Goal: Task Accomplishment & Management: Manage account settings

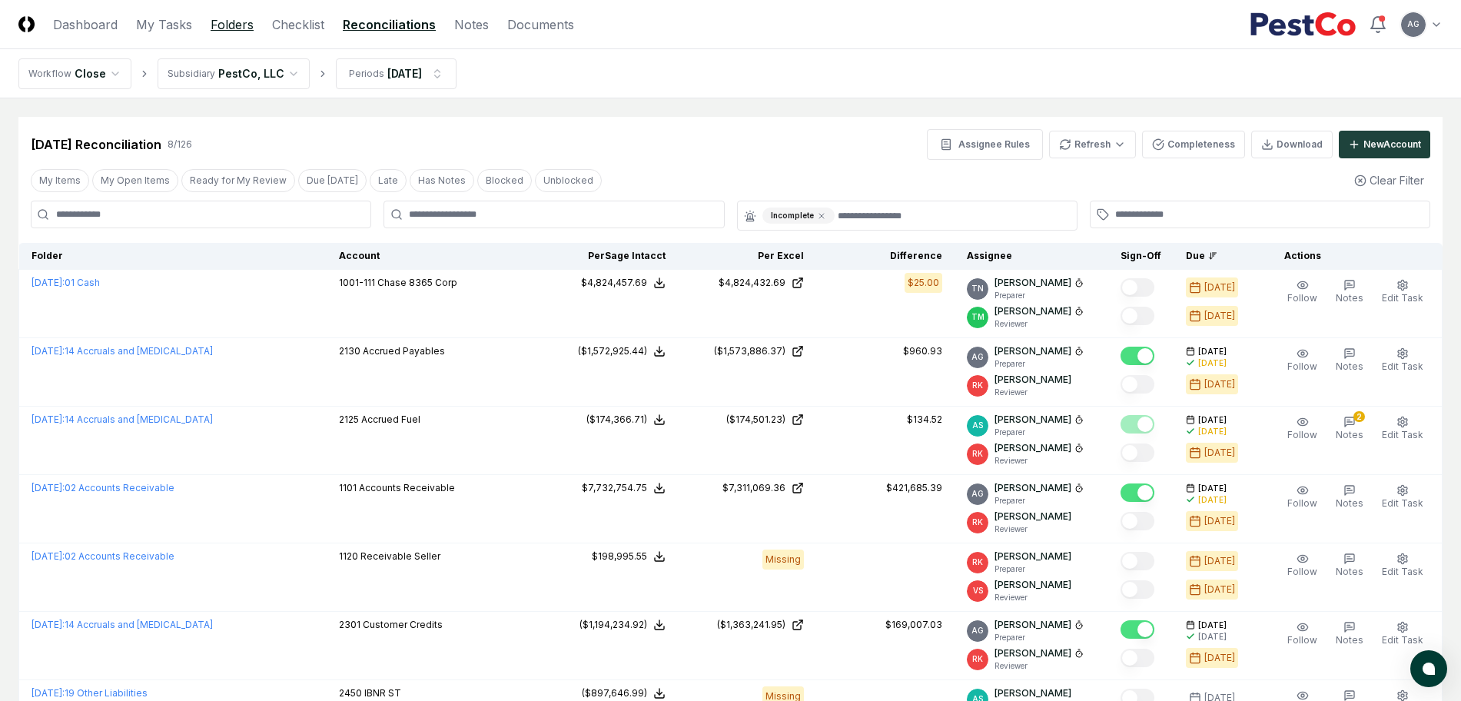
click at [233, 30] on link "Folders" at bounding box center [232, 24] width 43 height 18
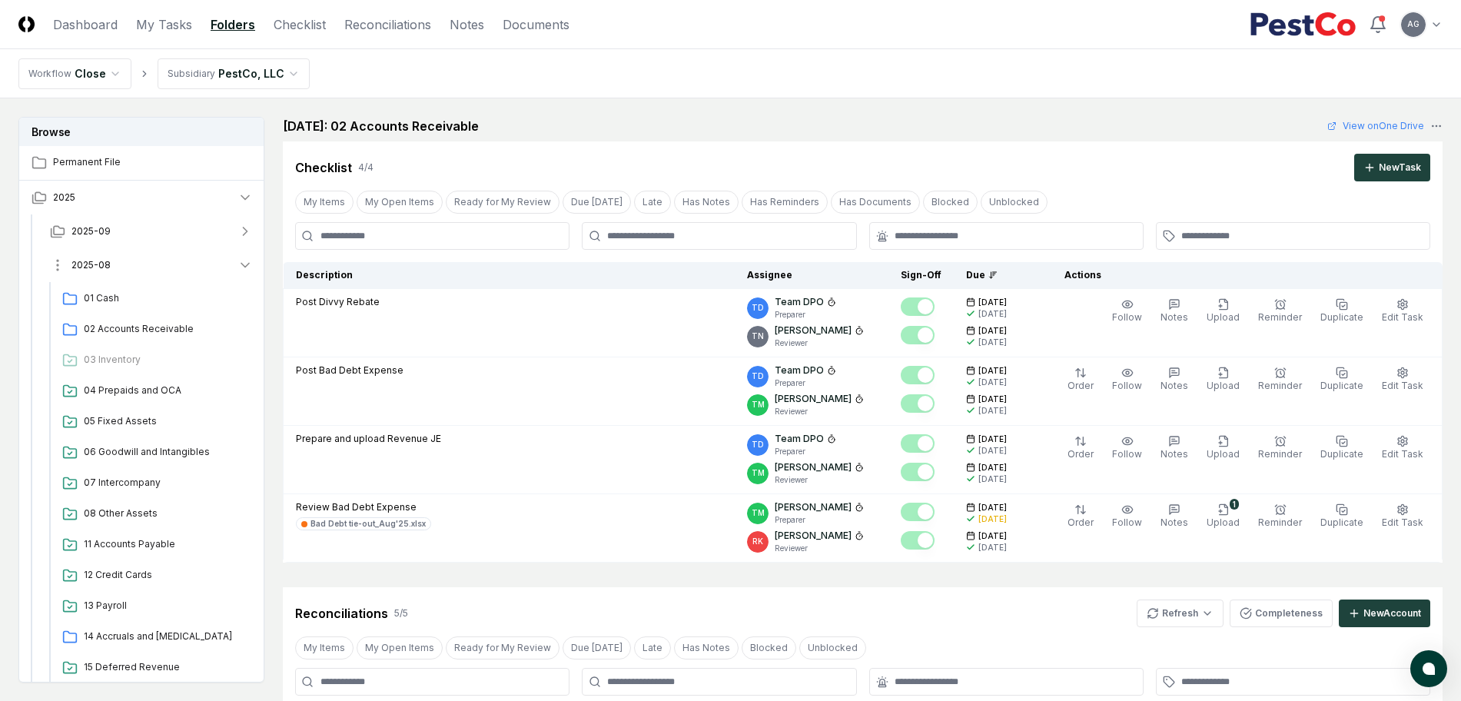
click at [134, 264] on button "2025-08" at bounding box center [151, 265] width 227 height 34
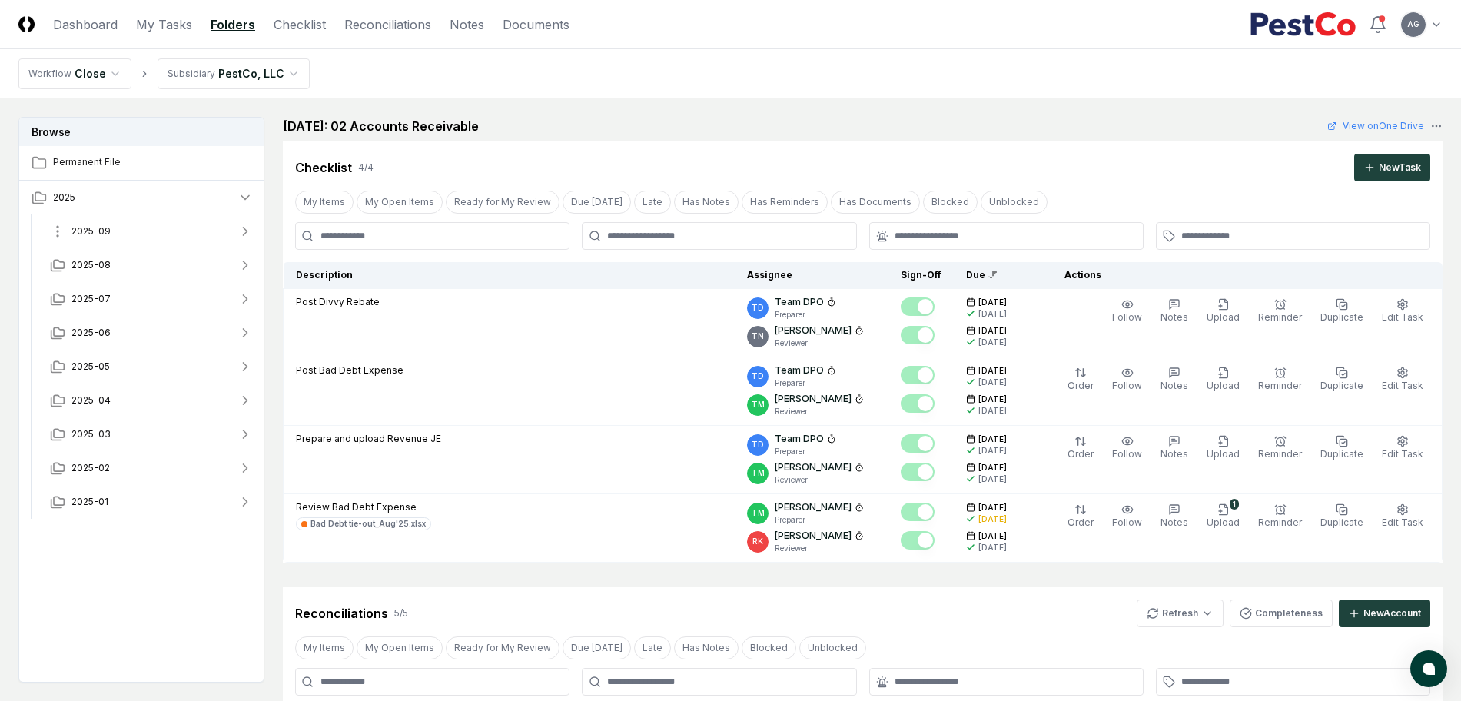
click at [140, 231] on button "2025-09" at bounding box center [151, 231] width 227 height 34
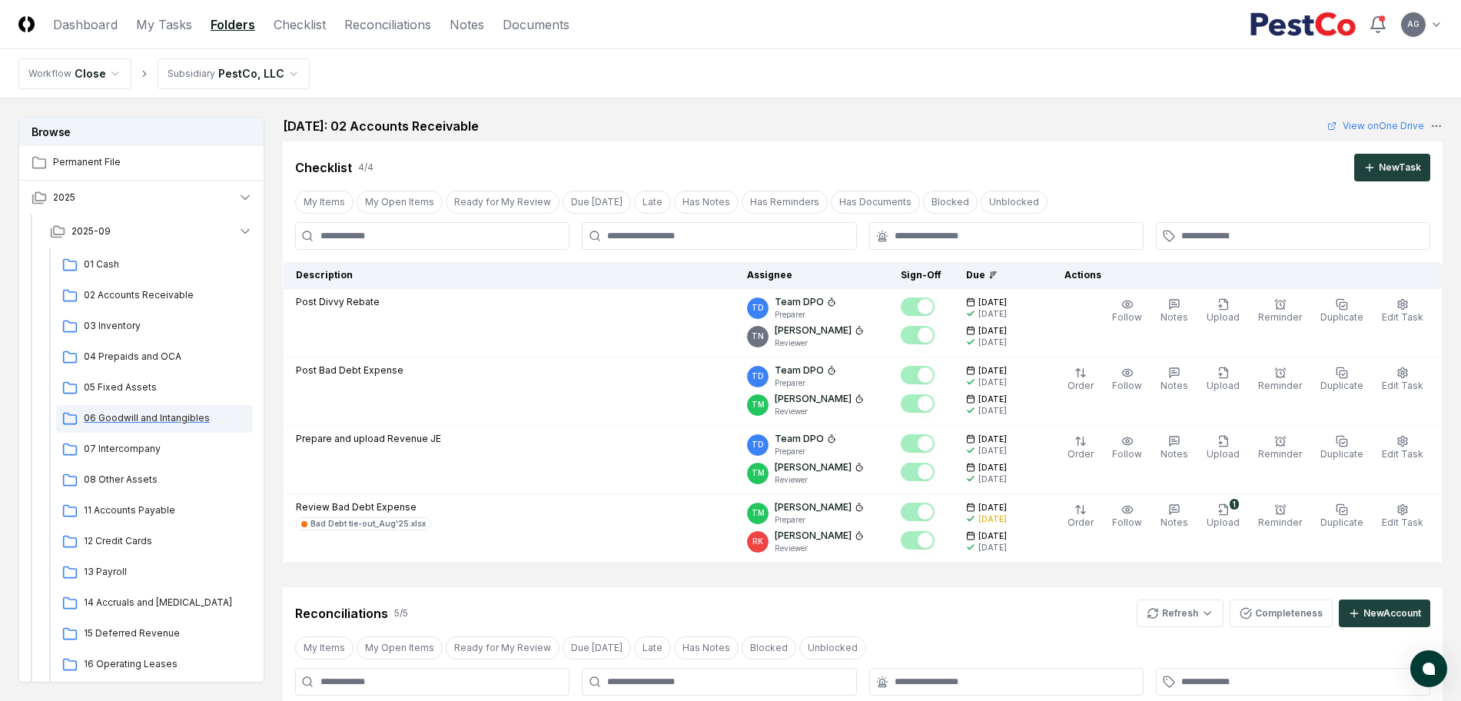
click at [147, 423] on span "06 Goodwill and Intangibles" at bounding box center [165, 418] width 163 height 14
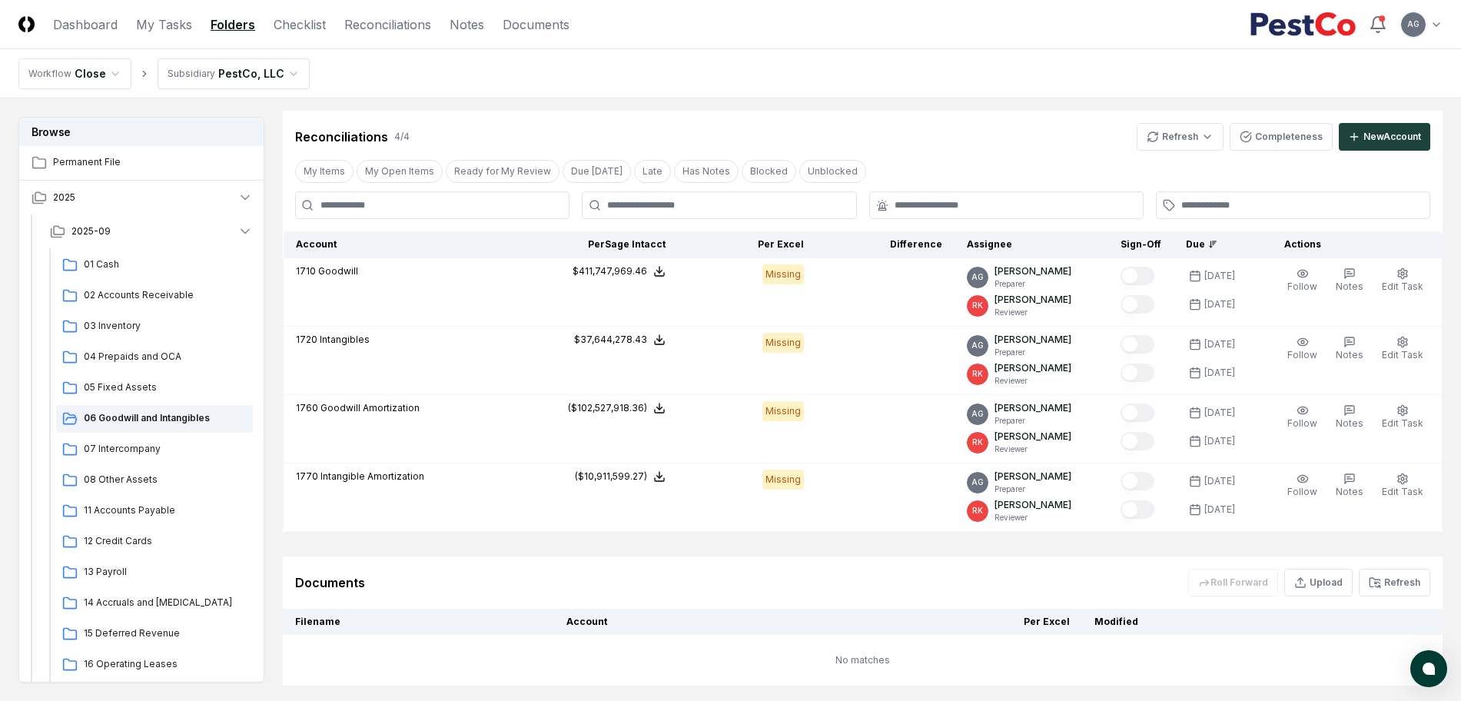
scroll to position [572, 0]
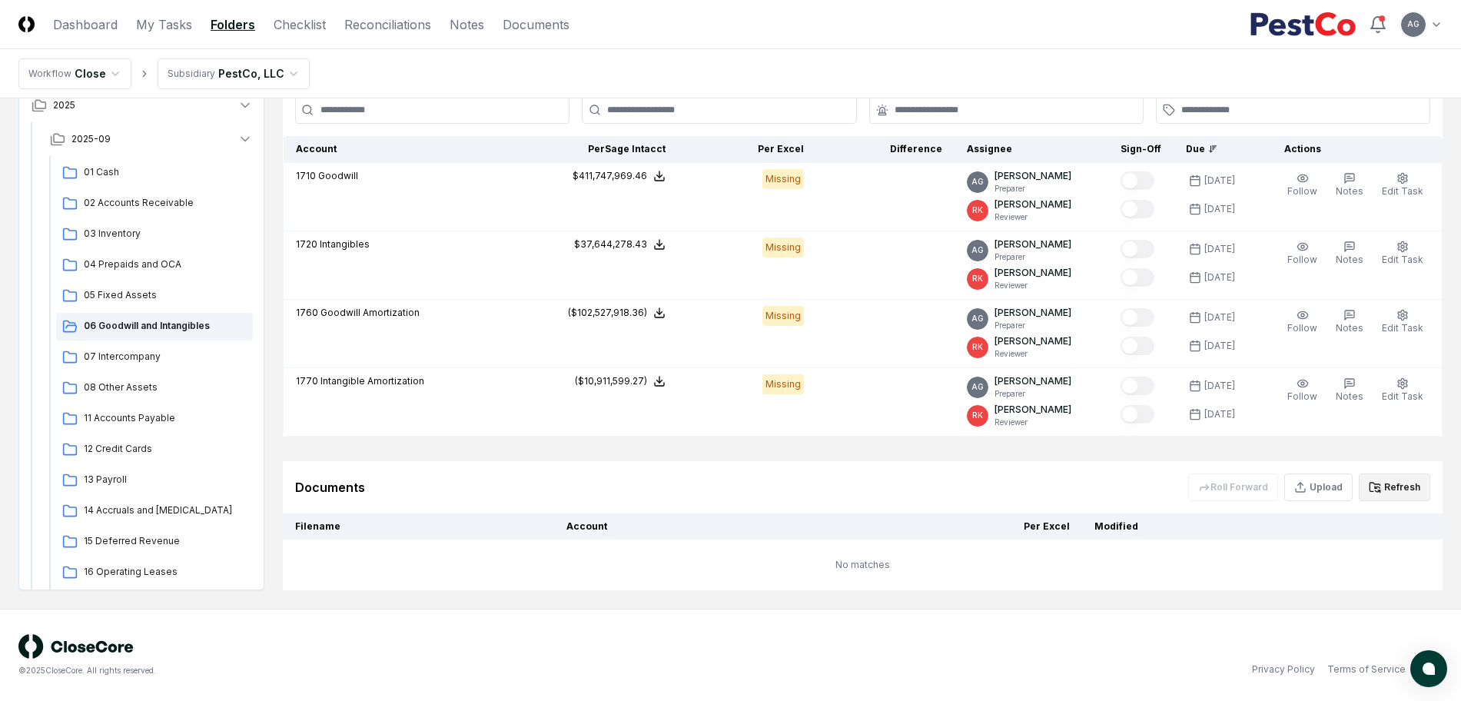
click at [1410, 490] on button "Refresh" at bounding box center [1393, 487] width 71 height 28
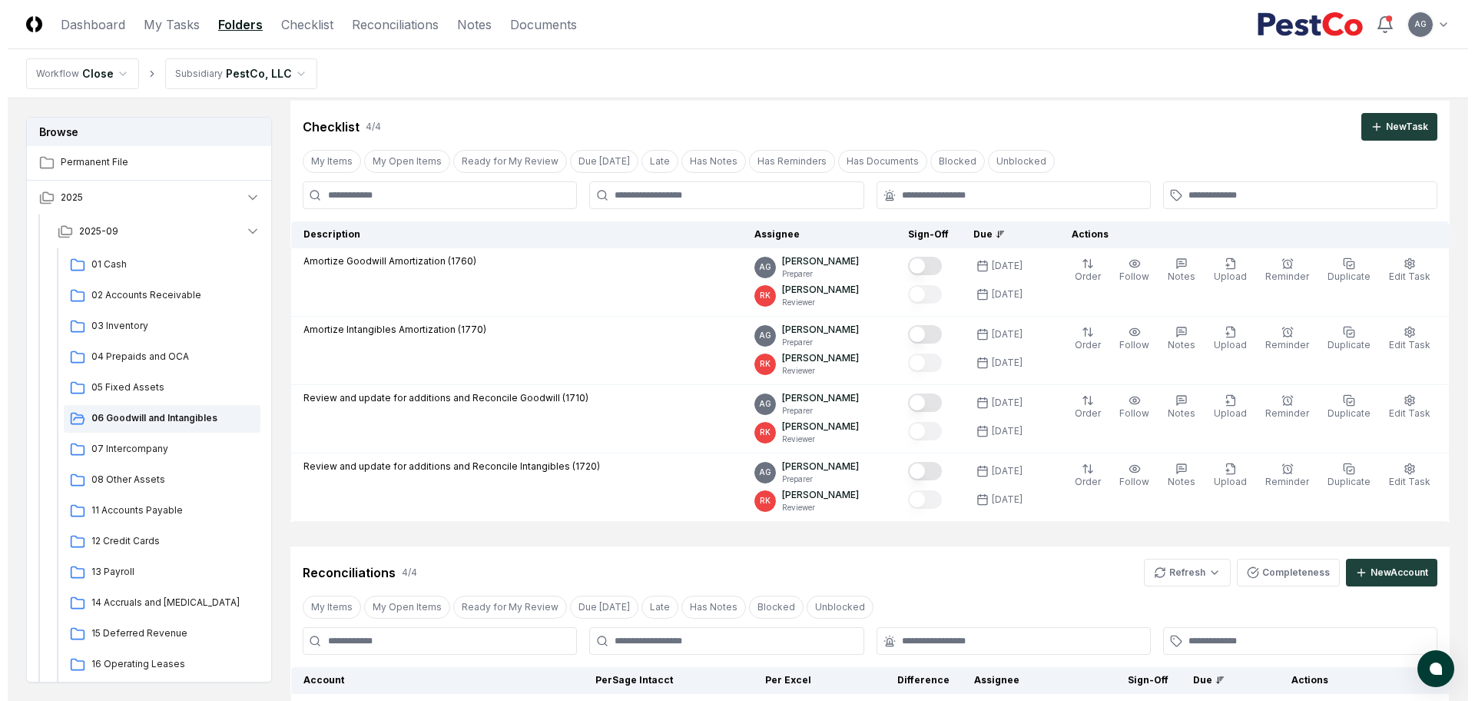
scroll to position [0, 0]
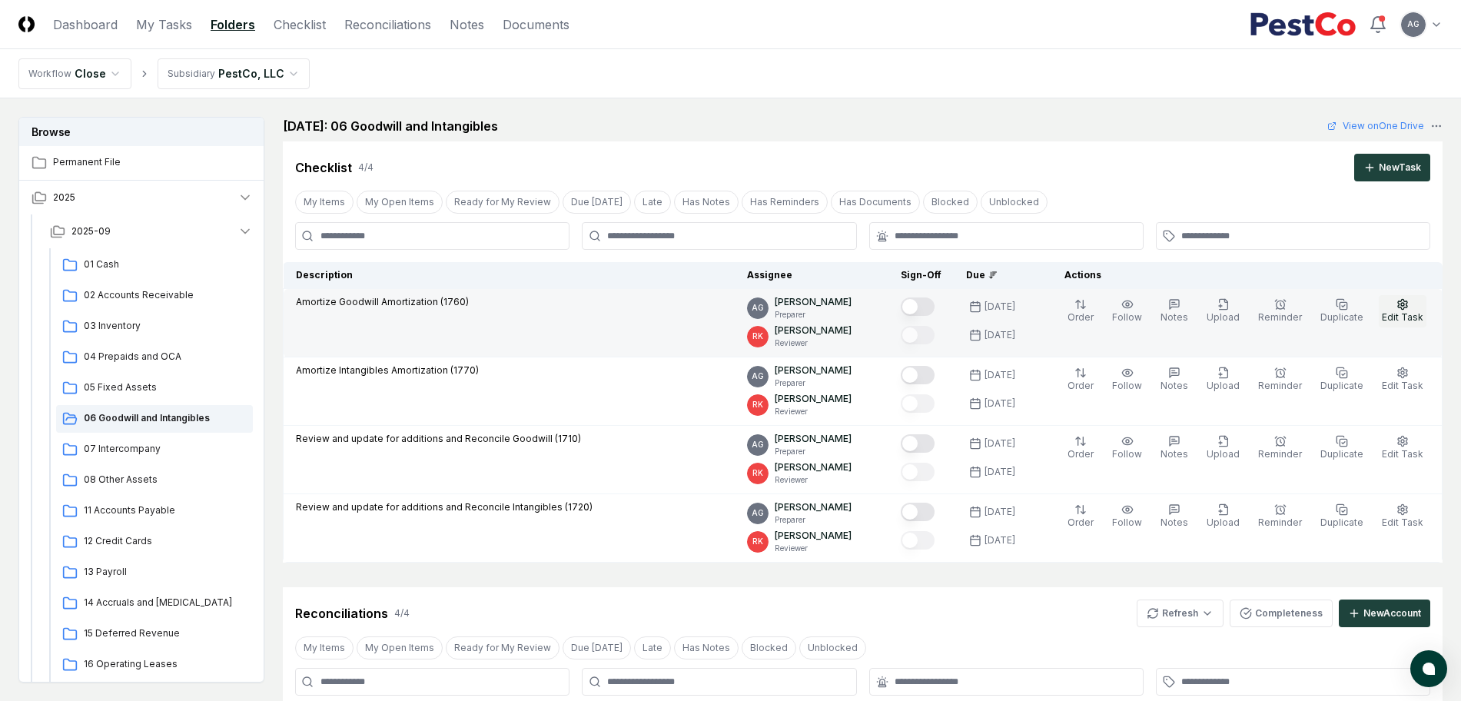
click at [1411, 314] on span "Edit Task" at bounding box center [1402, 317] width 41 height 12
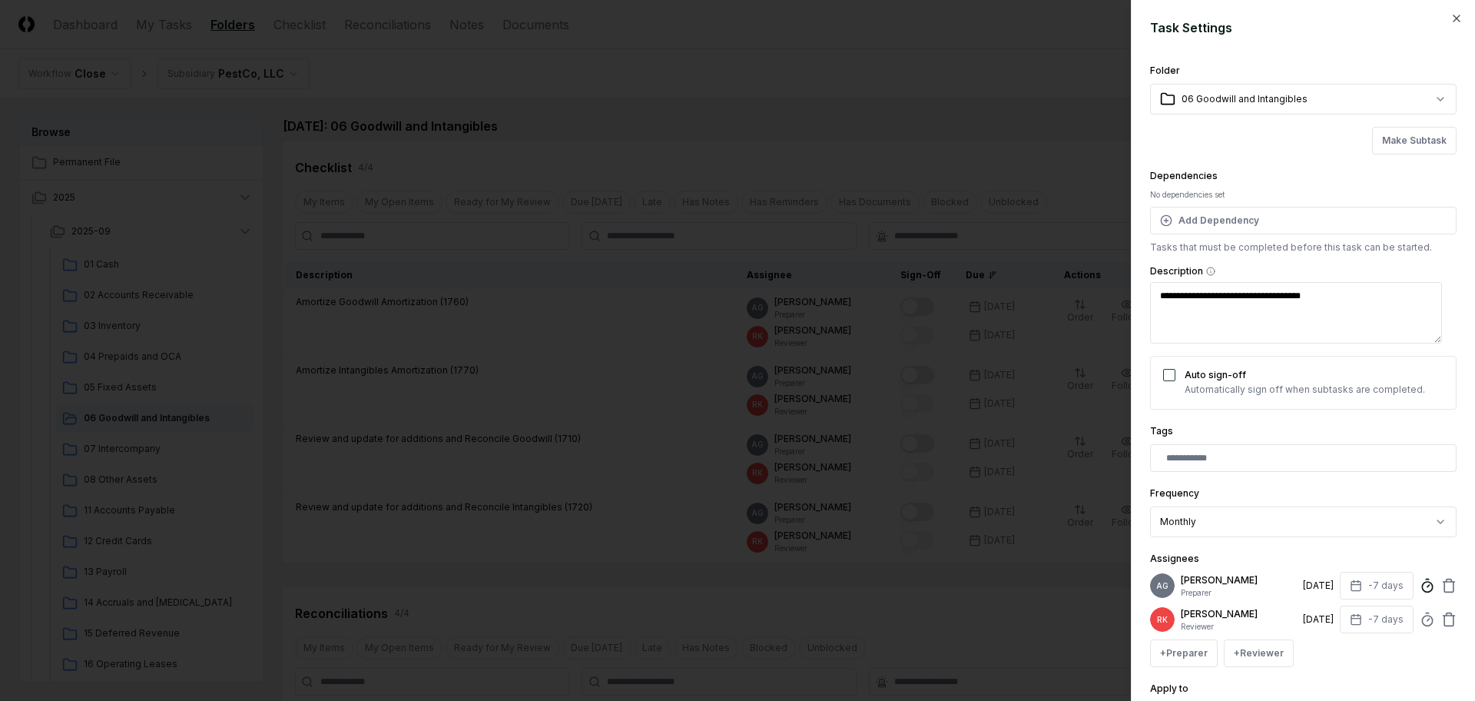
click at [1422, 592] on circle at bounding box center [1427, 587] width 10 height 10
type textarea "*"
type input "******"
click at [1414, 447] on div at bounding box center [1303, 458] width 307 height 28
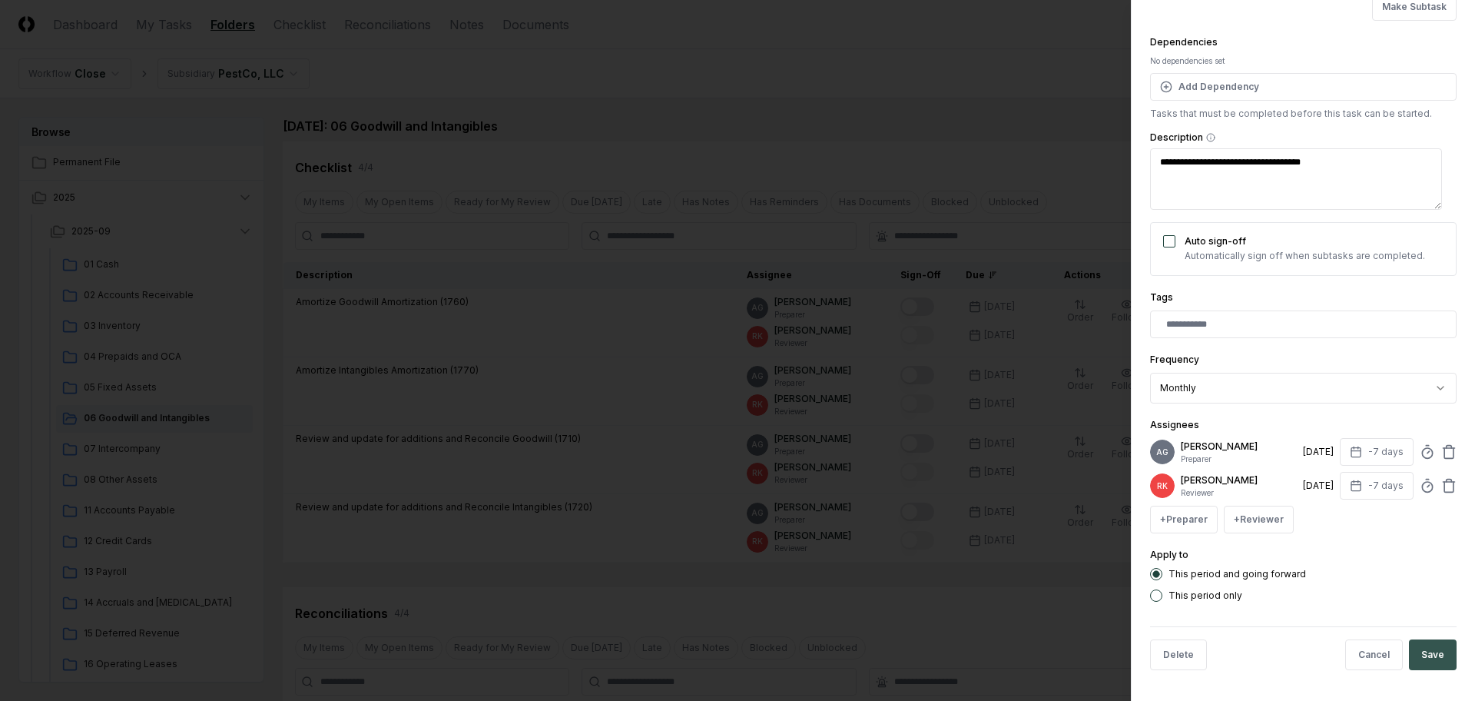
click at [1421, 652] on button "Save" at bounding box center [1433, 654] width 48 height 31
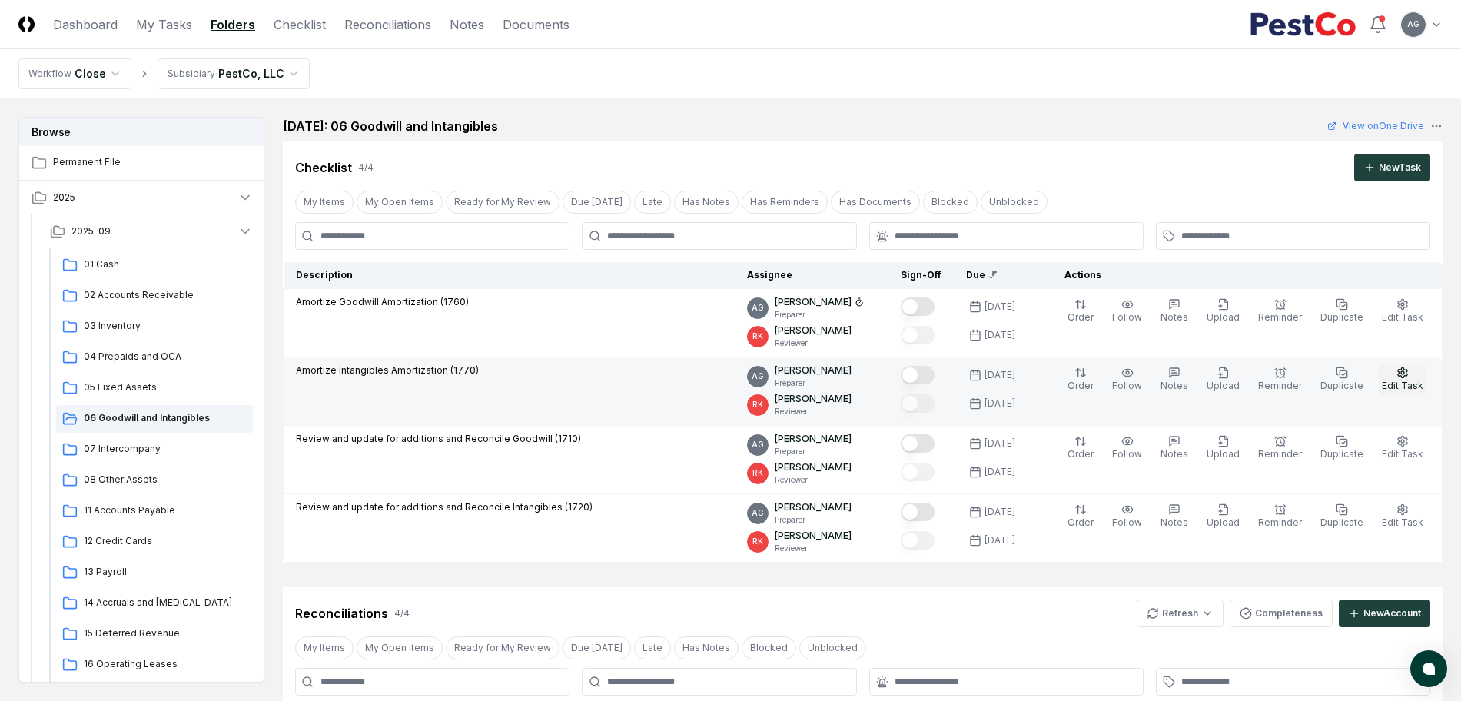
click at [1408, 383] on span "Edit Task" at bounding box center [1402, 386] width 41 height 12
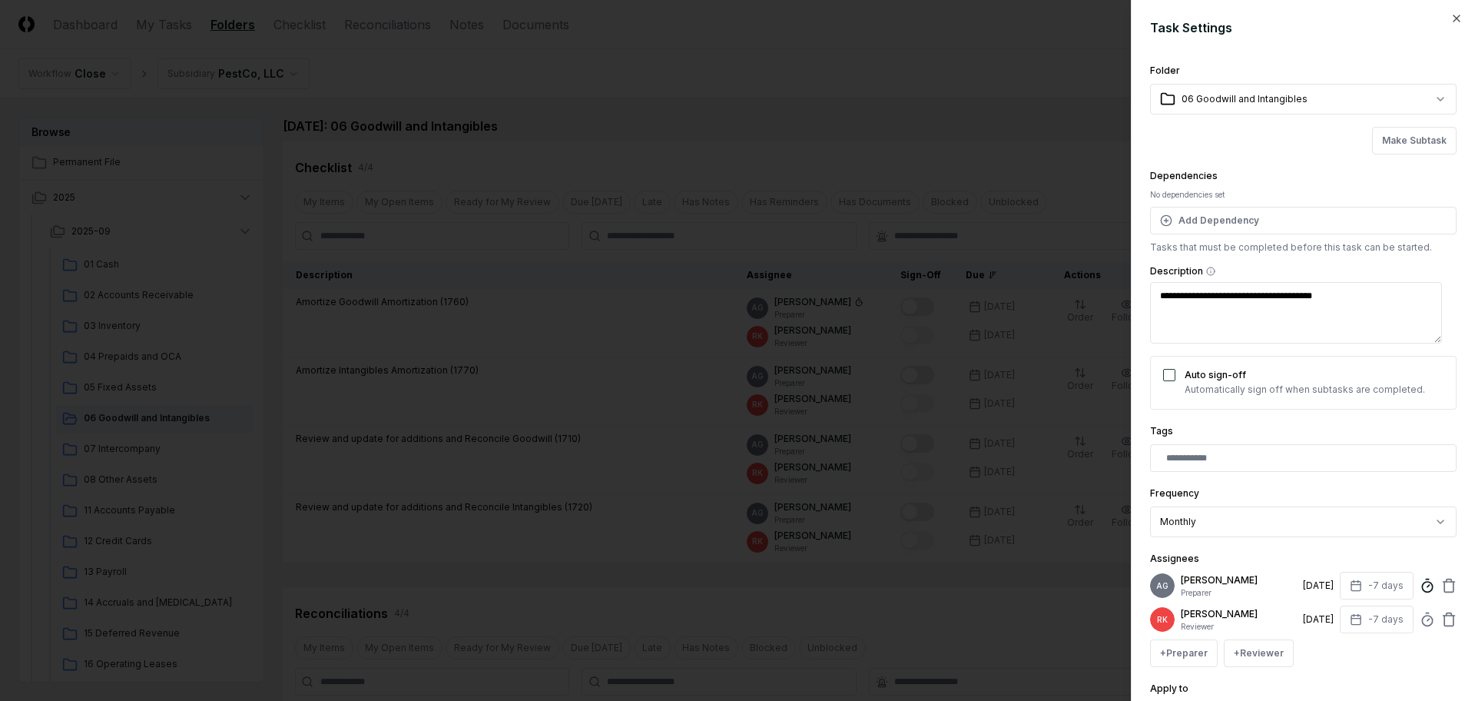
click at [1420, 591] on icon at bounding box center [1427, 585] width 15 height 15
type textarea "*"
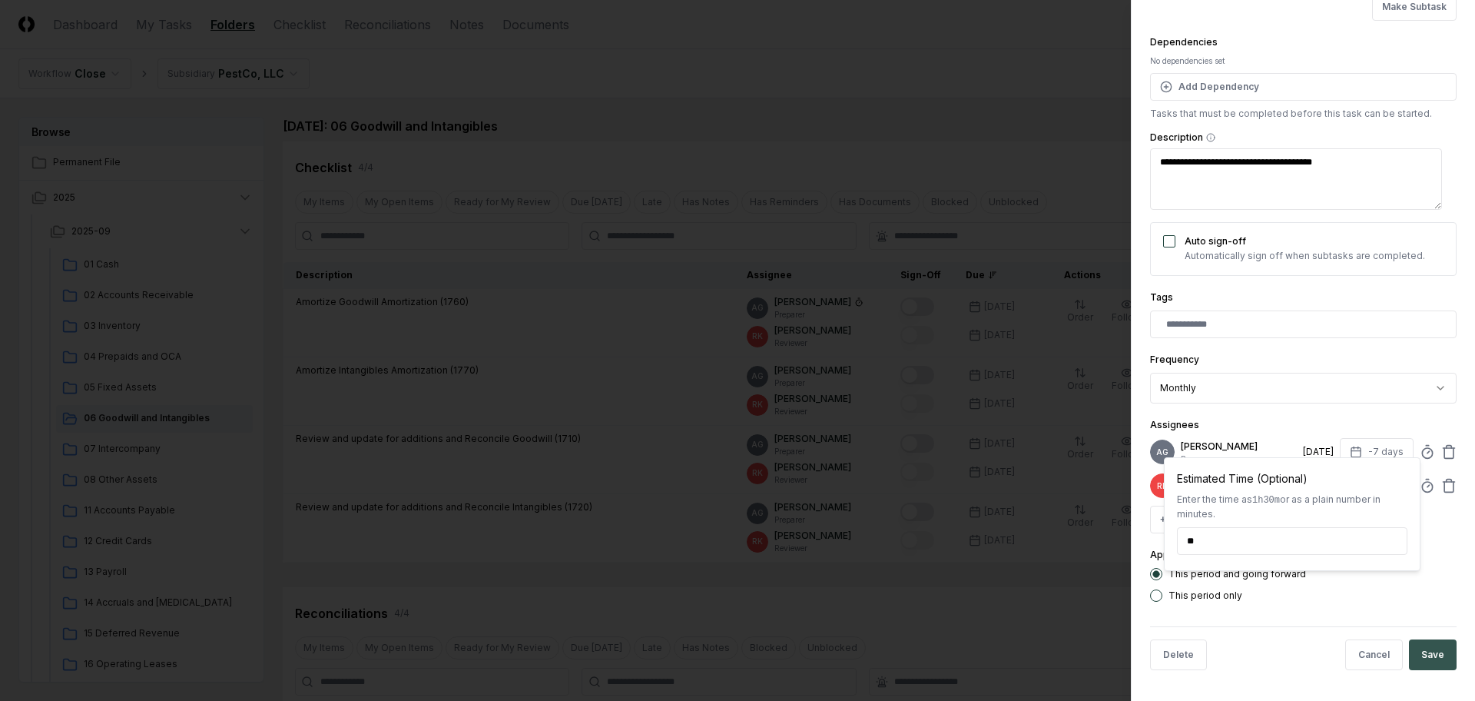
type input "******"
click at [1415, 653] on button "Save" at bounding box center [1433, 654] width 48 height 31
type textarea "*"
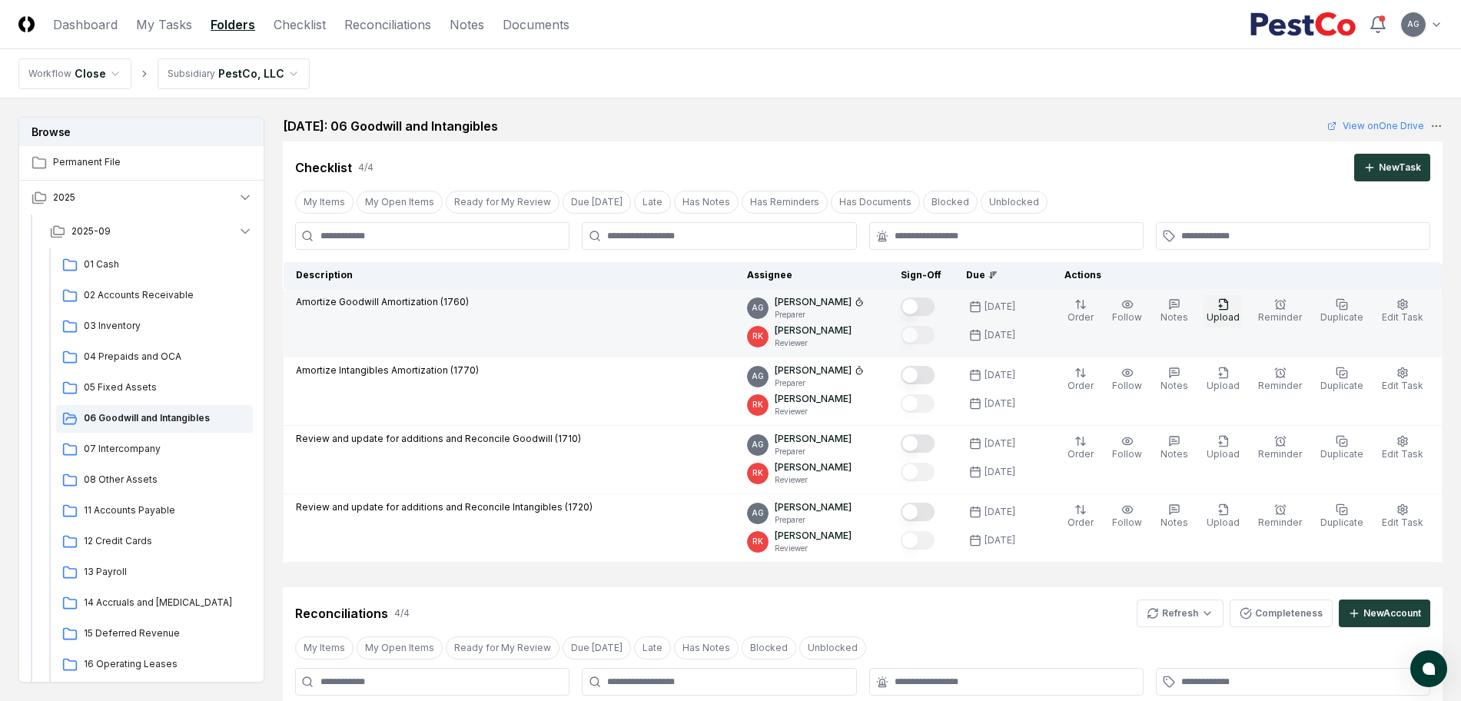
click at [1224, 318] on span "Upload" at bounding box center [1222, 317] width 33 height 12
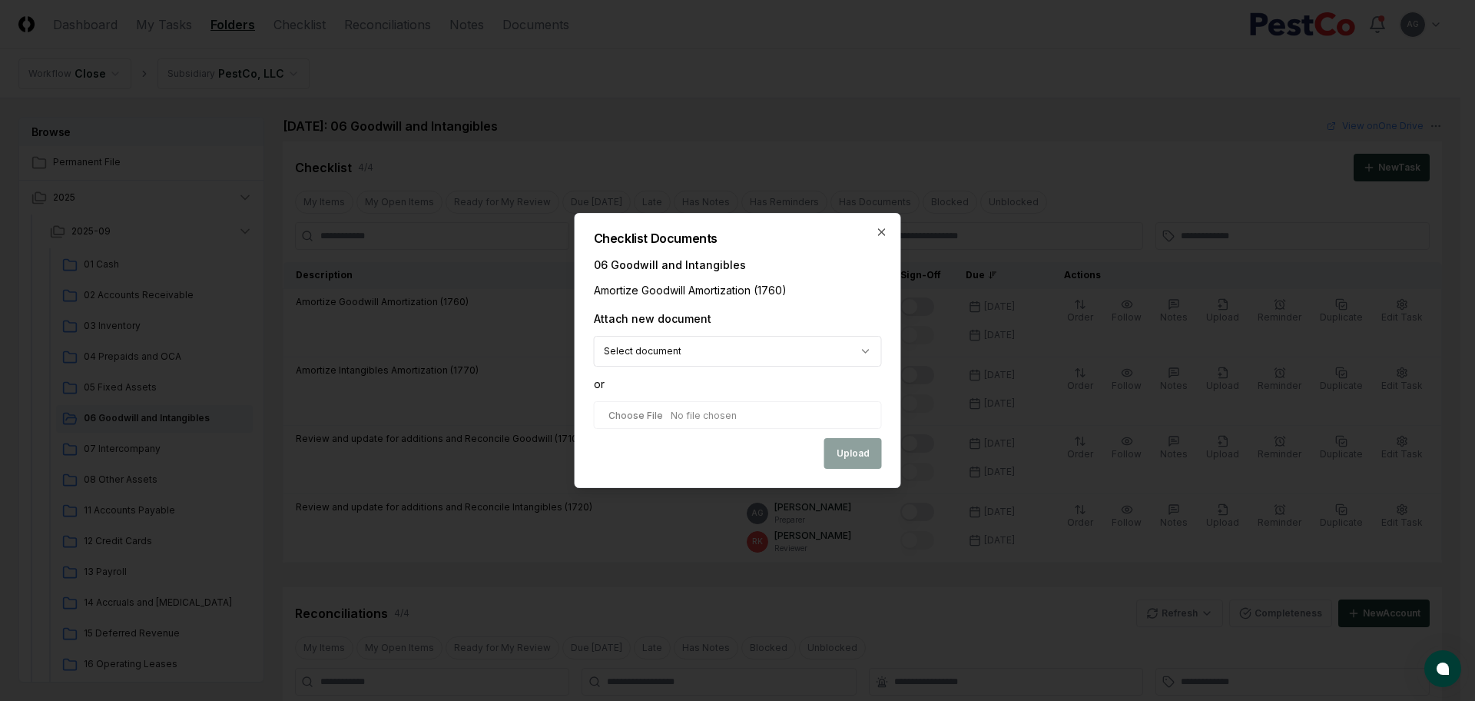
click at [782, 353] on body "CloseCore Dashboard My Tasks Folders Checklist Reconciliations Notes Documents …" at bounding box center [730, 692] width 1461 height 1385
select select "**********"
click at [841, 447] on button "Upload" at bounding box center [853, 455] width 58 height 31
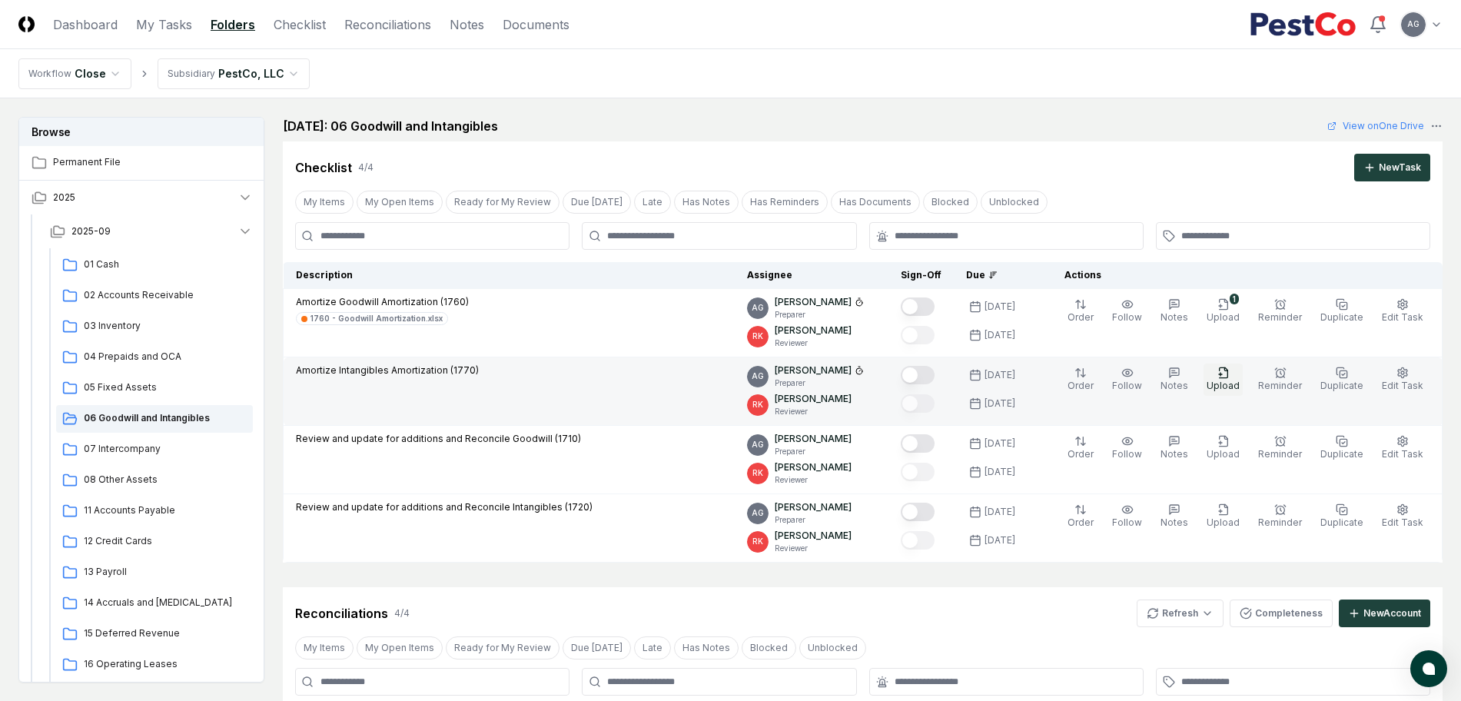
click at [1239, 383] on span "Upload" at bounding box center [1222, 386] width 33 height 12
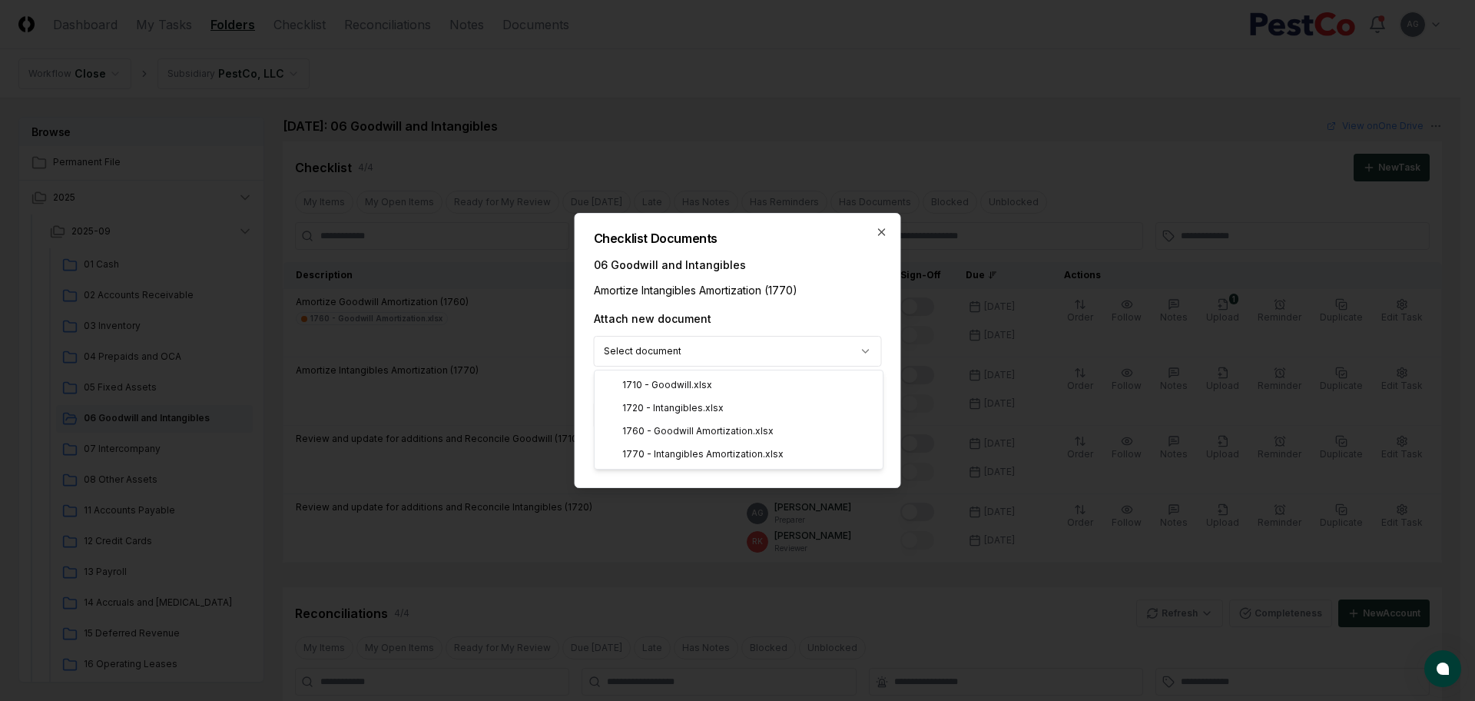
click at [793, 350] on body "CloseCore Dashboard My Tasks Folders Checklist Reconciliations Notes Documents …" at bounding box center [730, 692] width 1461 height 1385
select select "**********"
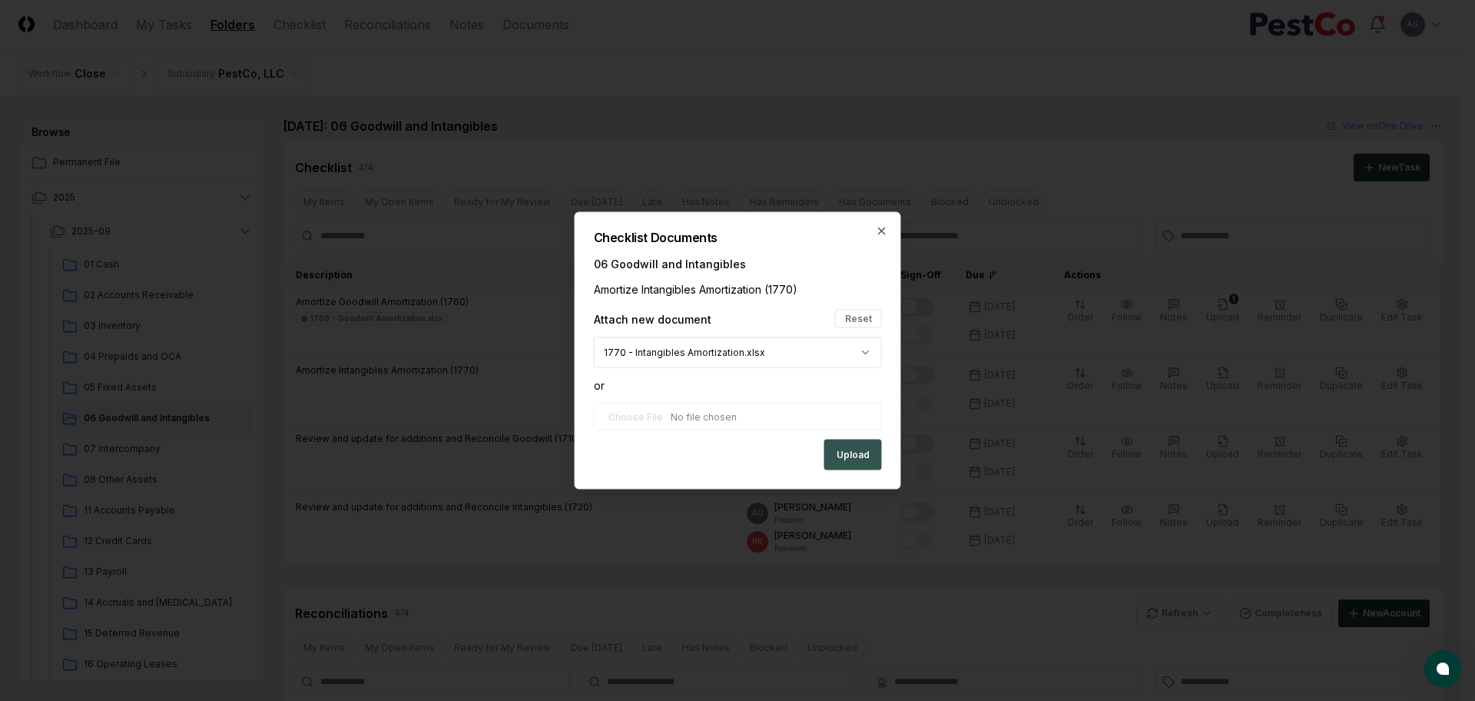
click at [838, 456] on button "Upload" at bounding box center [853, 455] width 58 height 31
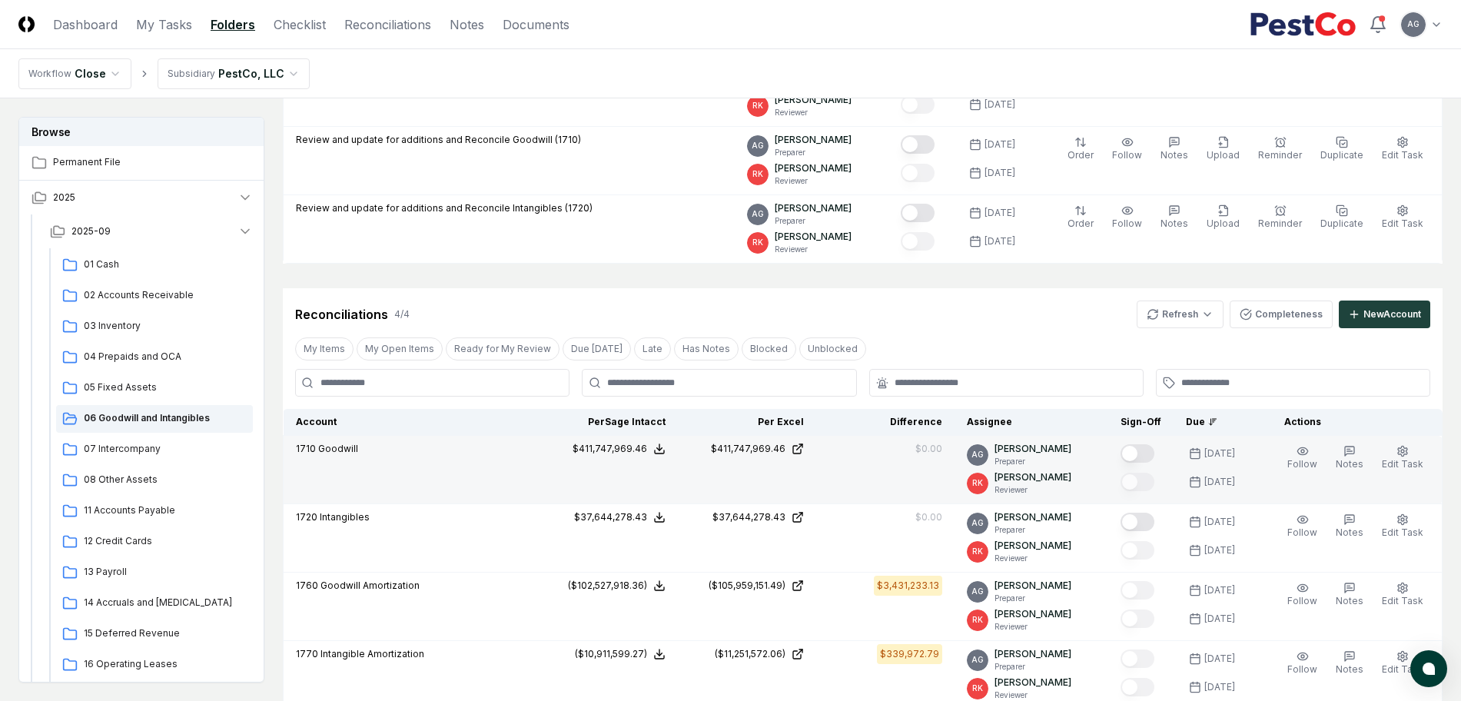
scroll to position [0, 0]
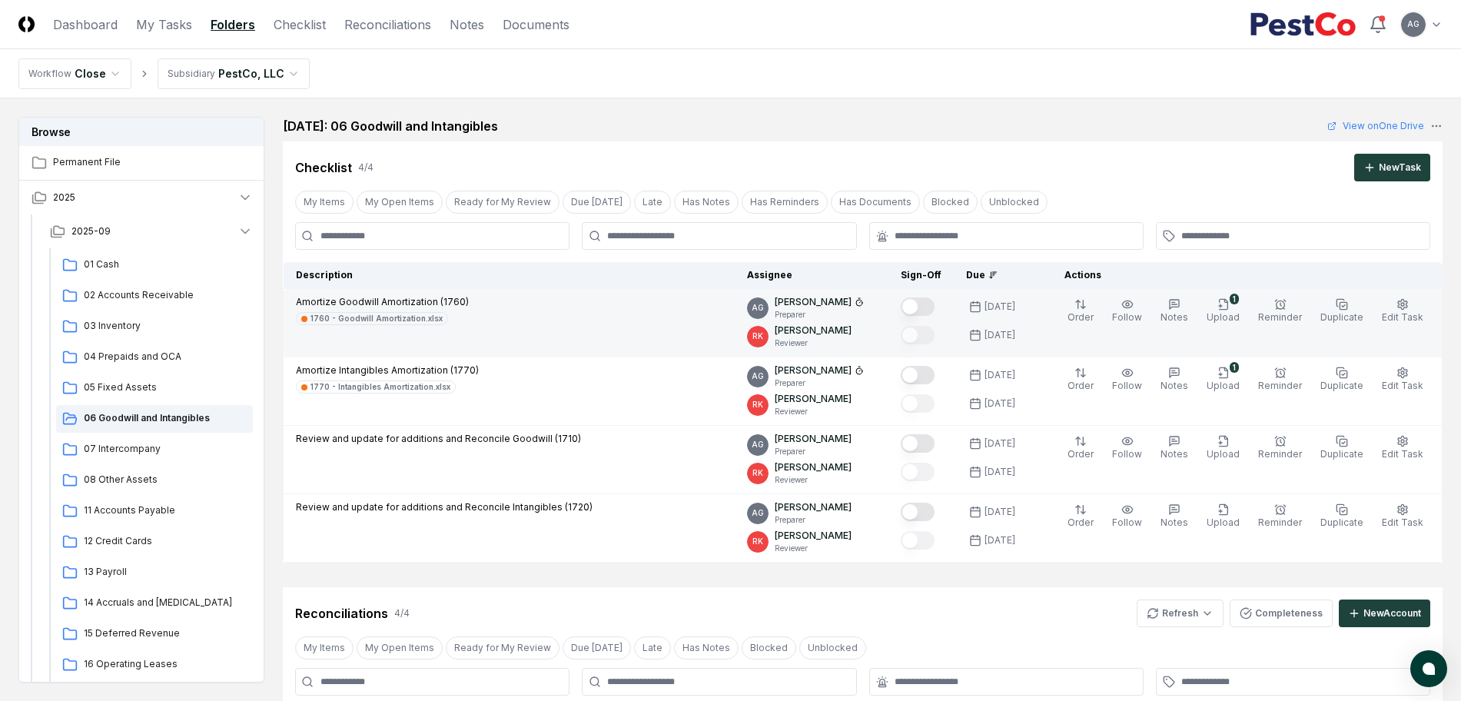
click at [934, 304] on button "Mark complete" at bounding box center [918, 306] width 34 height 18
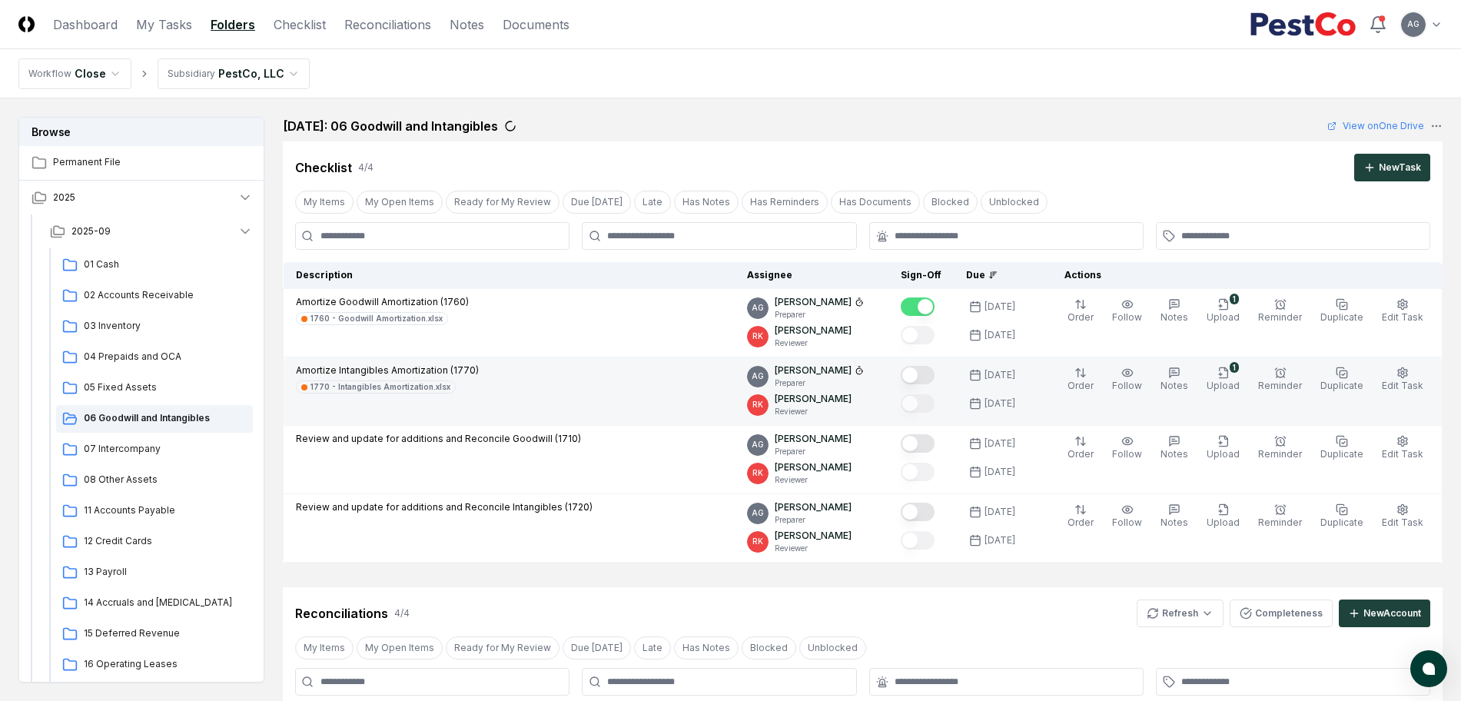
click at [934, 373] on button "Mark complete" at bounding box center [918, 375] width 34 height 18
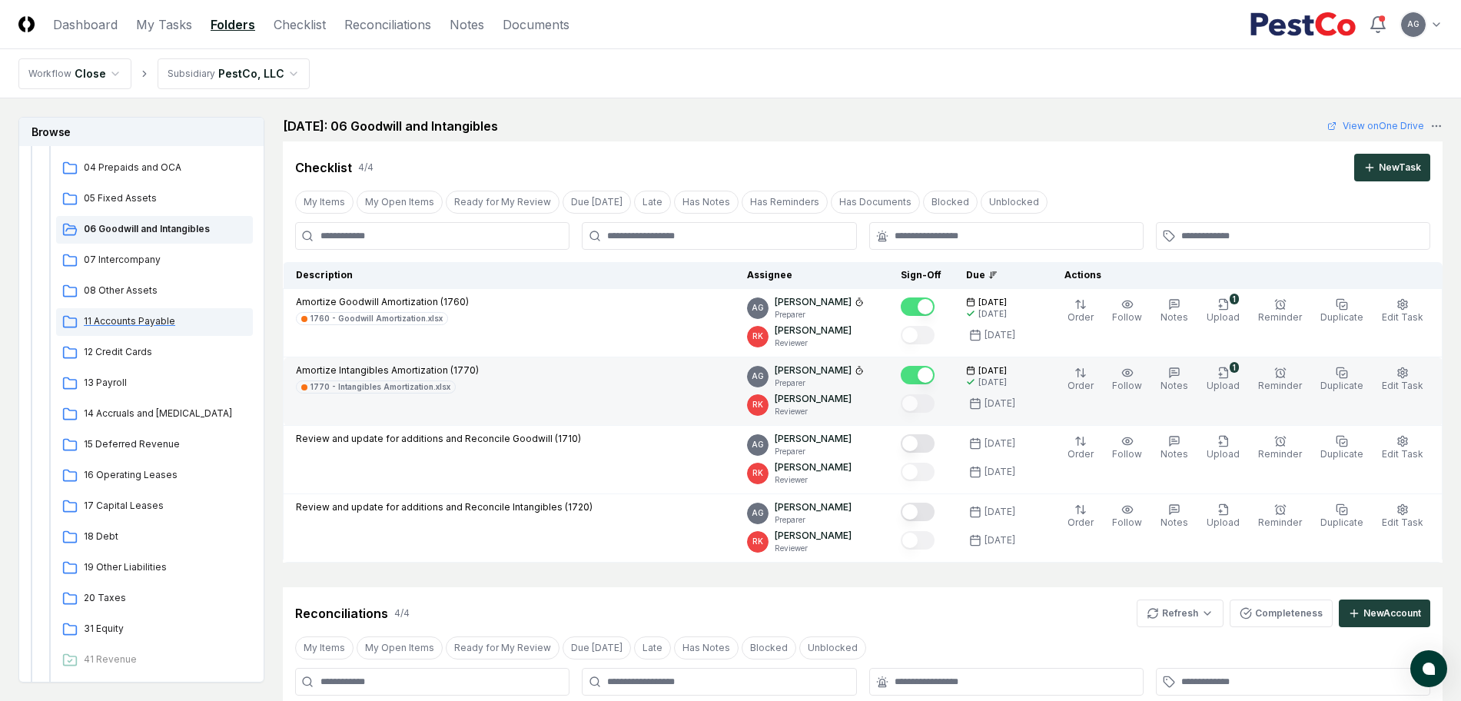
scroll to position [192, 0]
click at [108, 535] on span "18 Debt" at bounding box center [165, 533] width 163 height 14
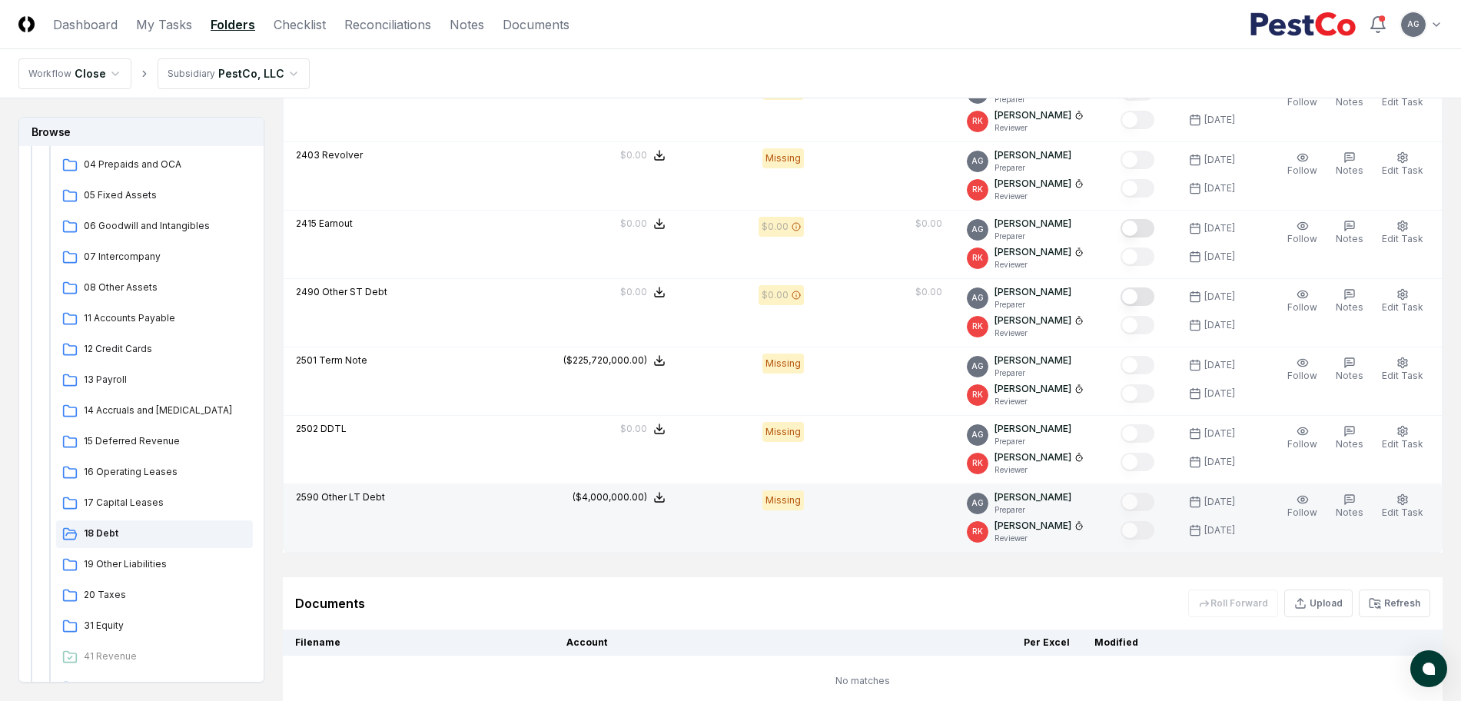
scroll to position [845, 0]
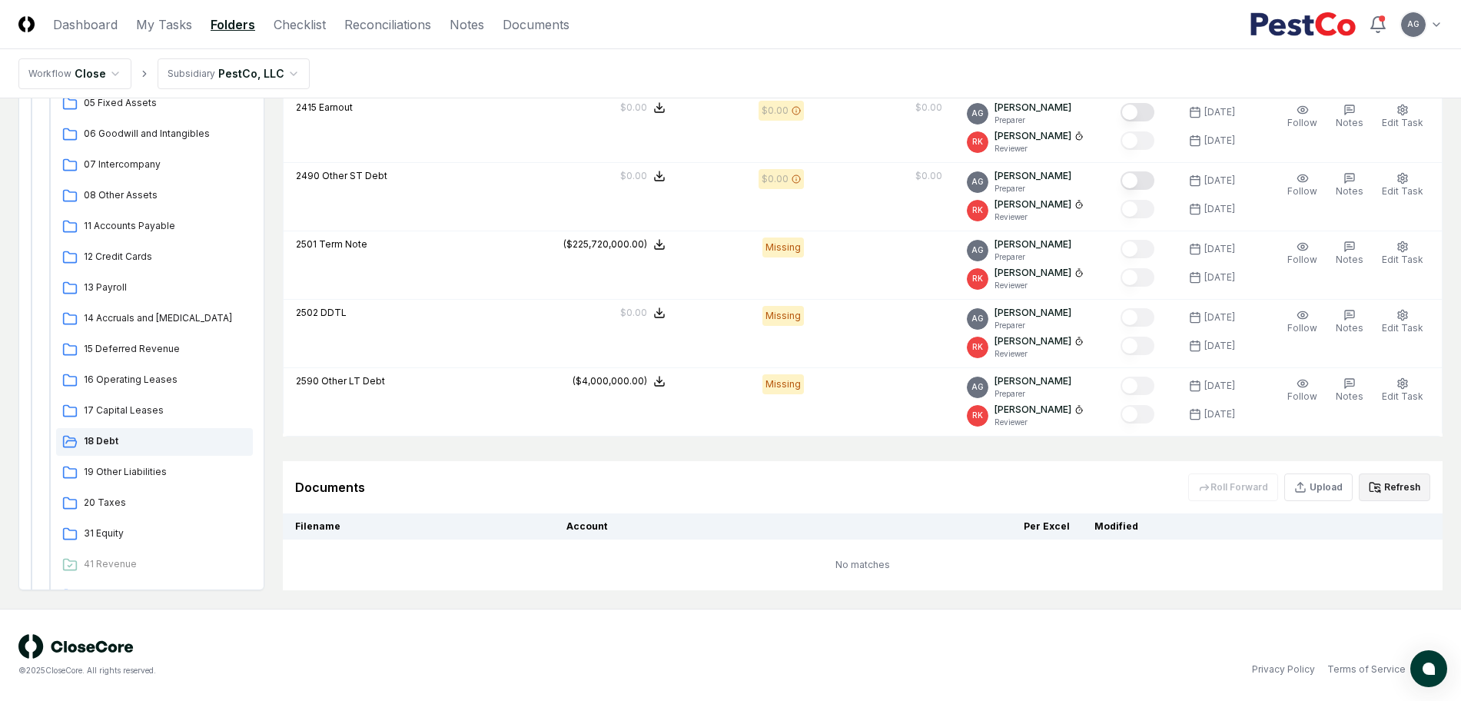
click at [1395, 490] on button "Refresh" at bounding box center [1393, 487] width 71 height 28
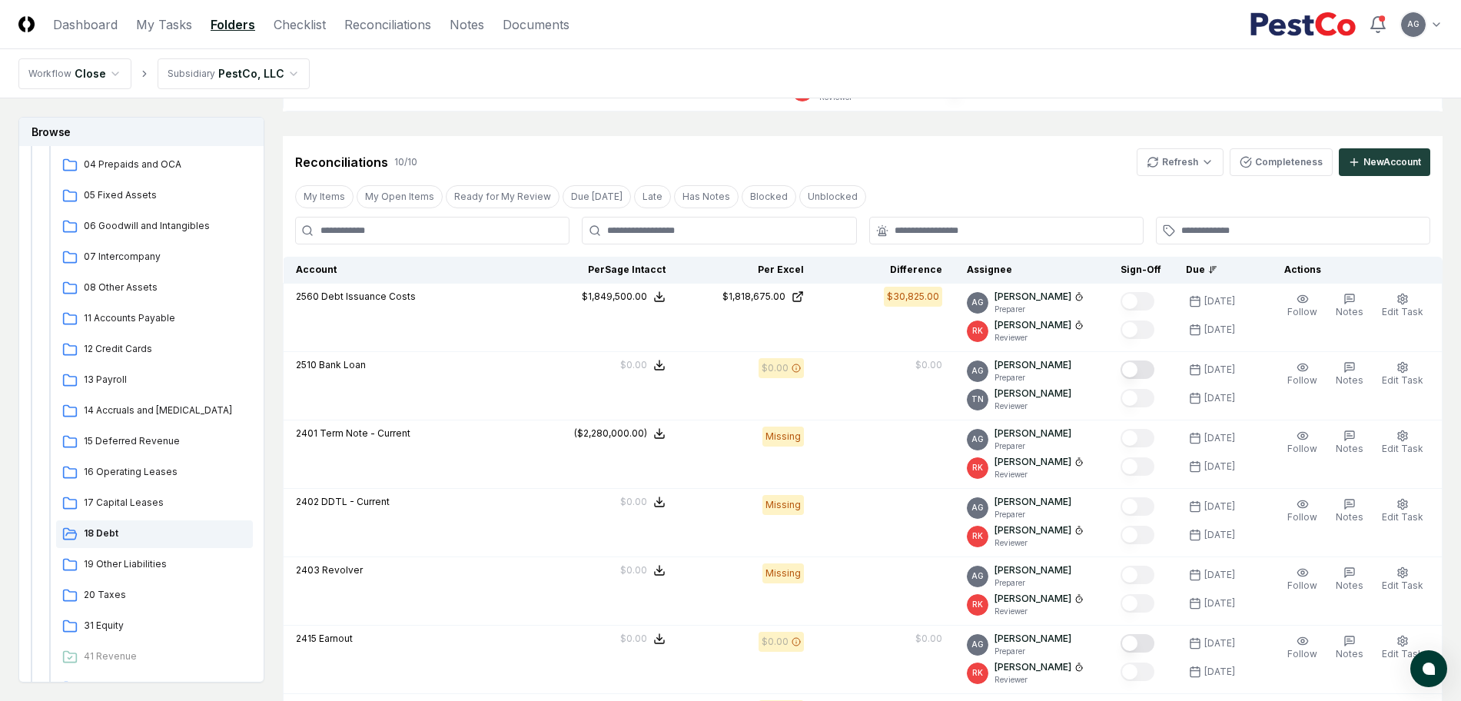
scroll to position [260, 0]
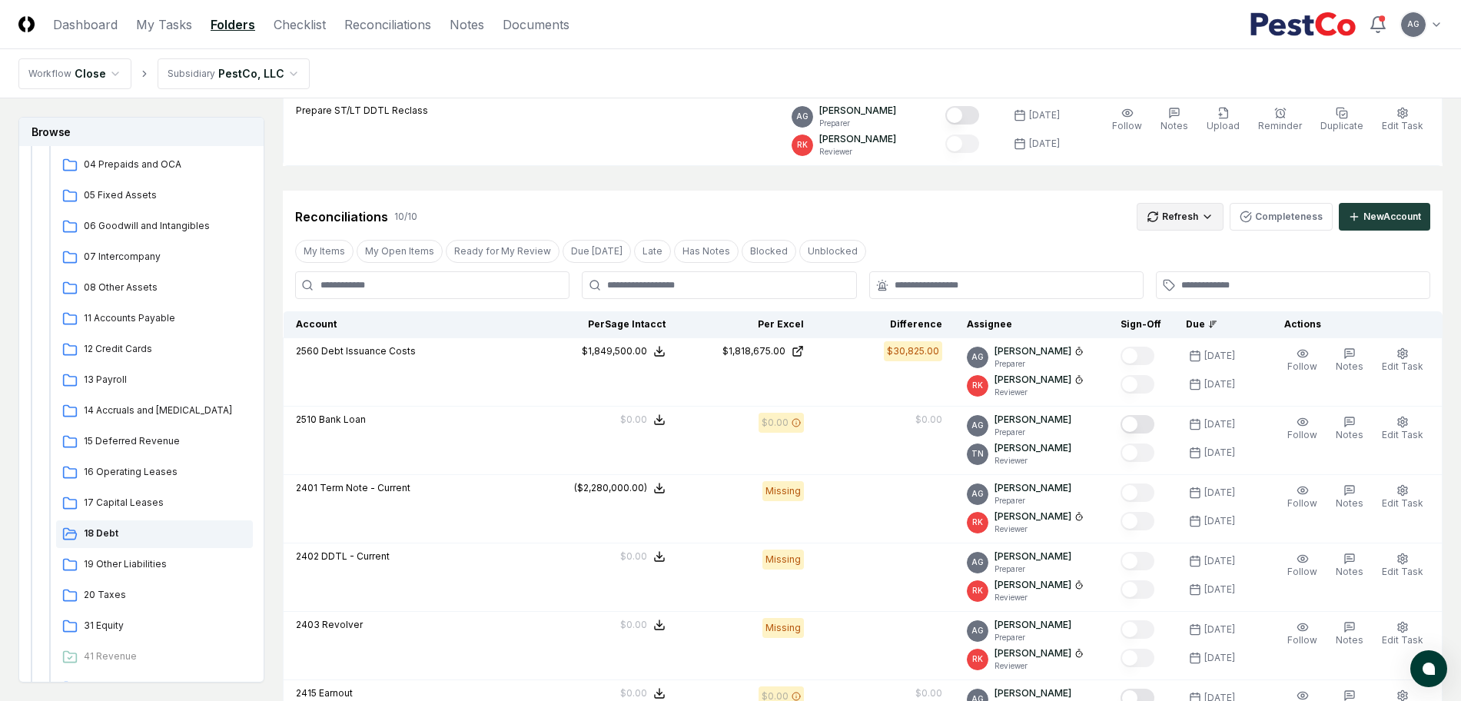
click at [1204, 227] on html "CloseCore Dashboard My Tasks Folders Checklist Reconciliations Notes Documents …" at bounding box center [730, 508] width 1461 height 1537
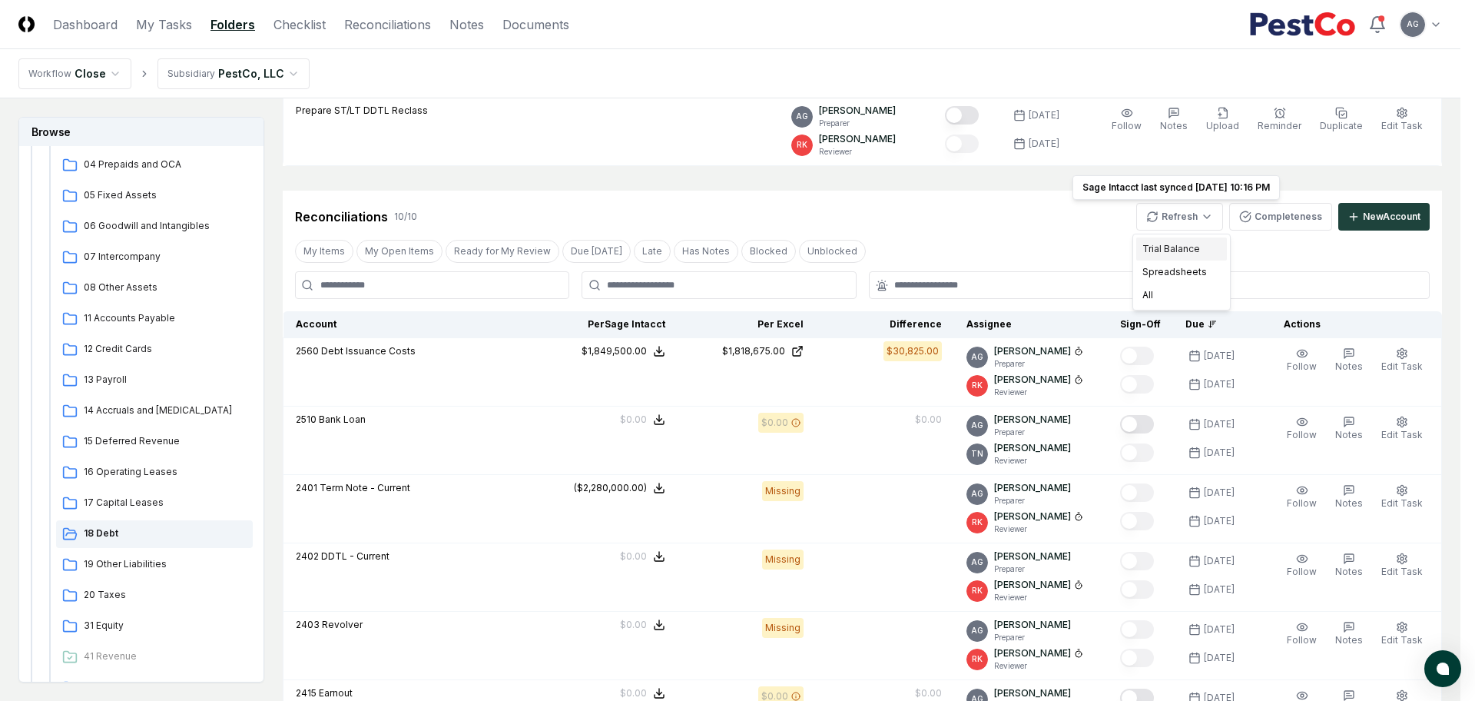
click at [1187, 247] on div "Trial Balance" at bounding box center [1181, 248] width 91 height 23
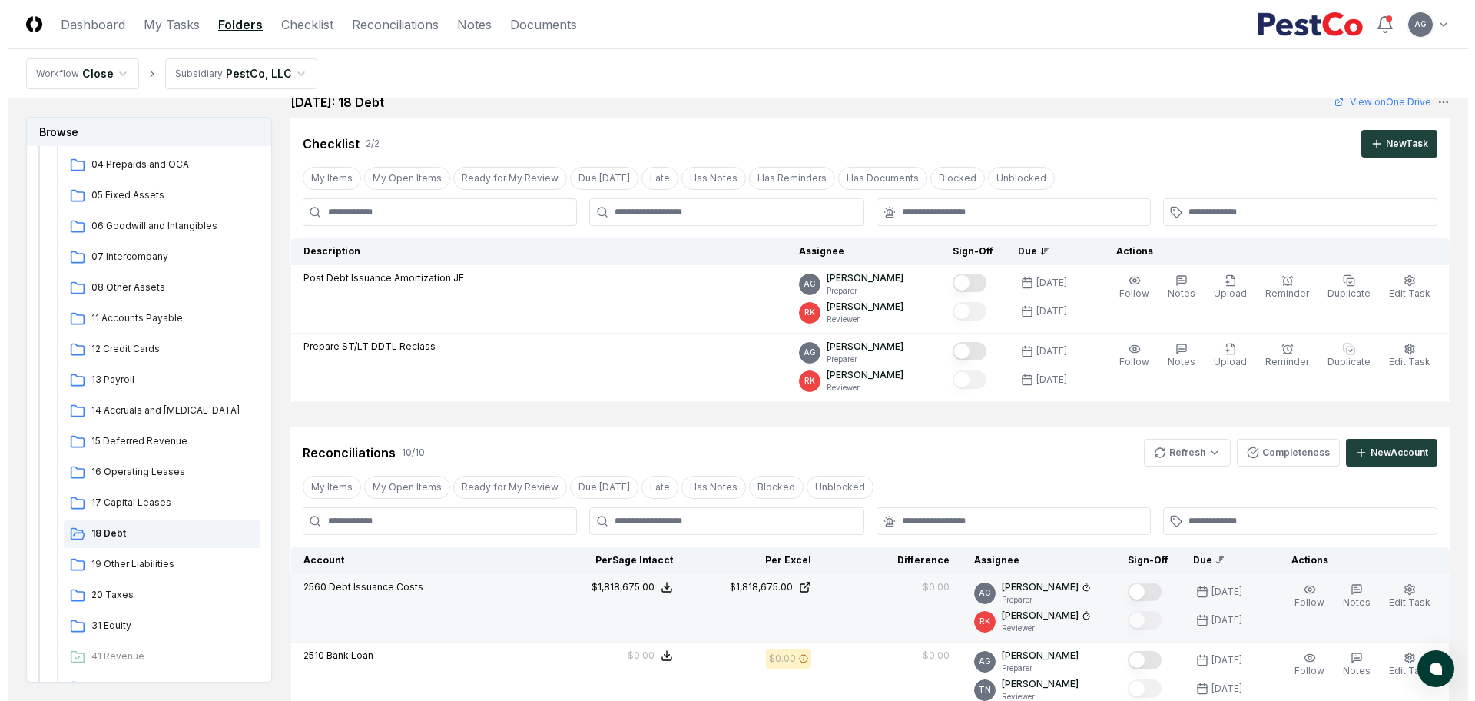
scroll to position [0, 0]
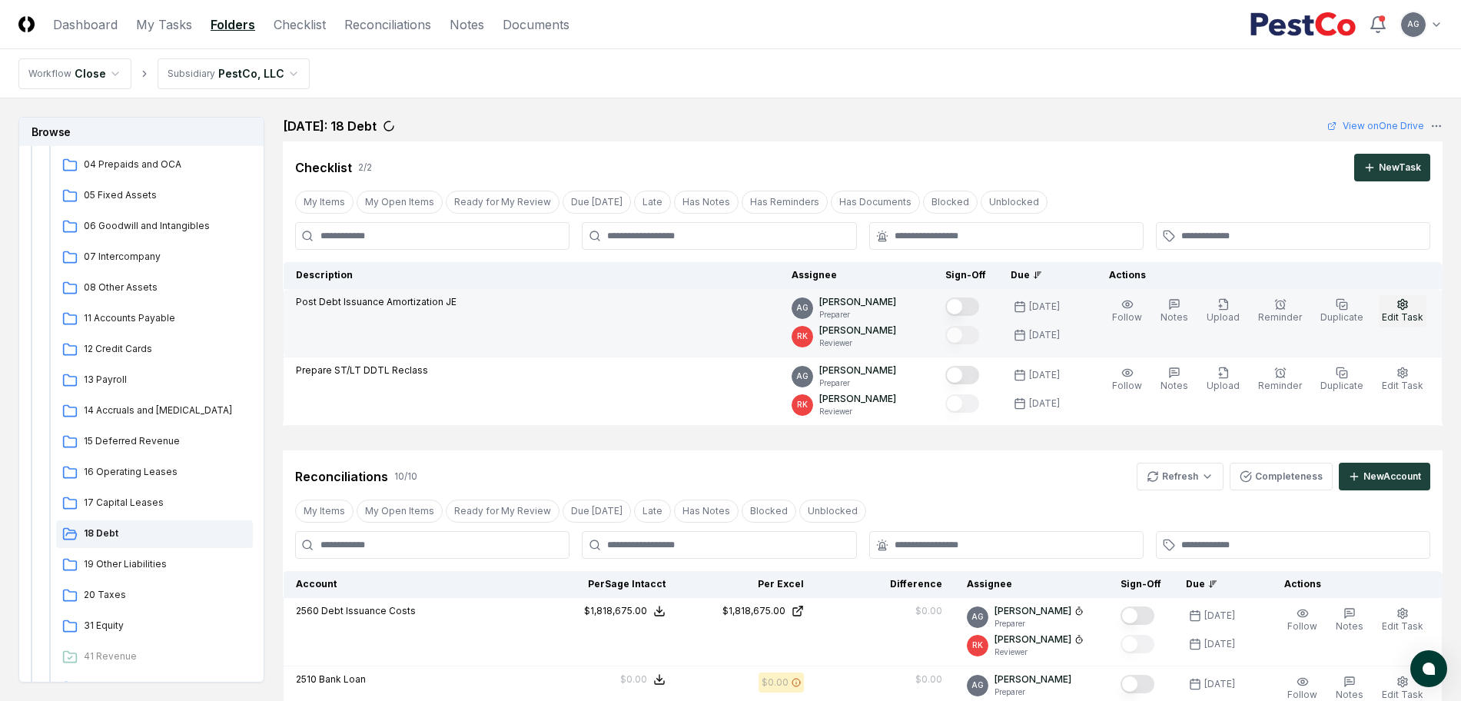
click at [1410, 314] on span "Edit Task" at bounding box center [1402, 317] width 41 height 12
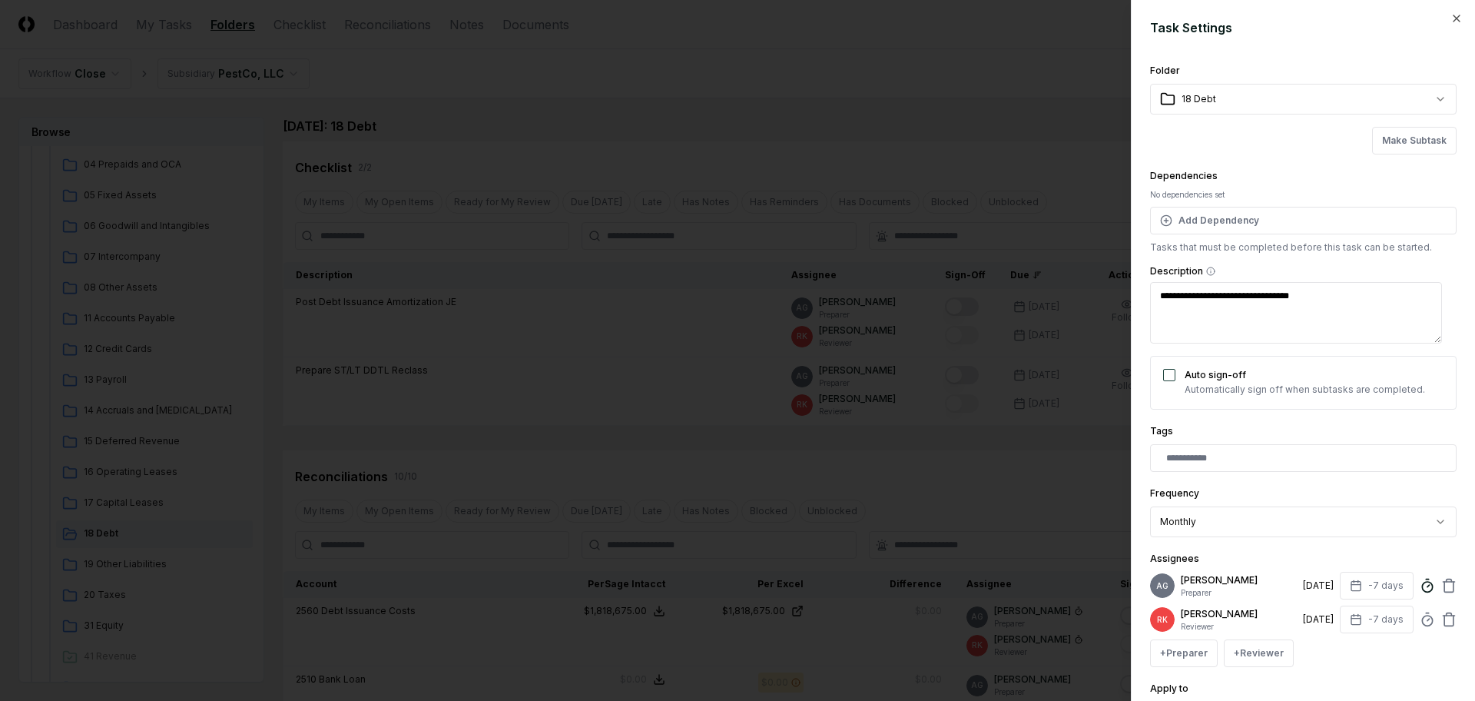
click at [1420, 593] on icon at bounding box center [1427, 585] width 15 height 15
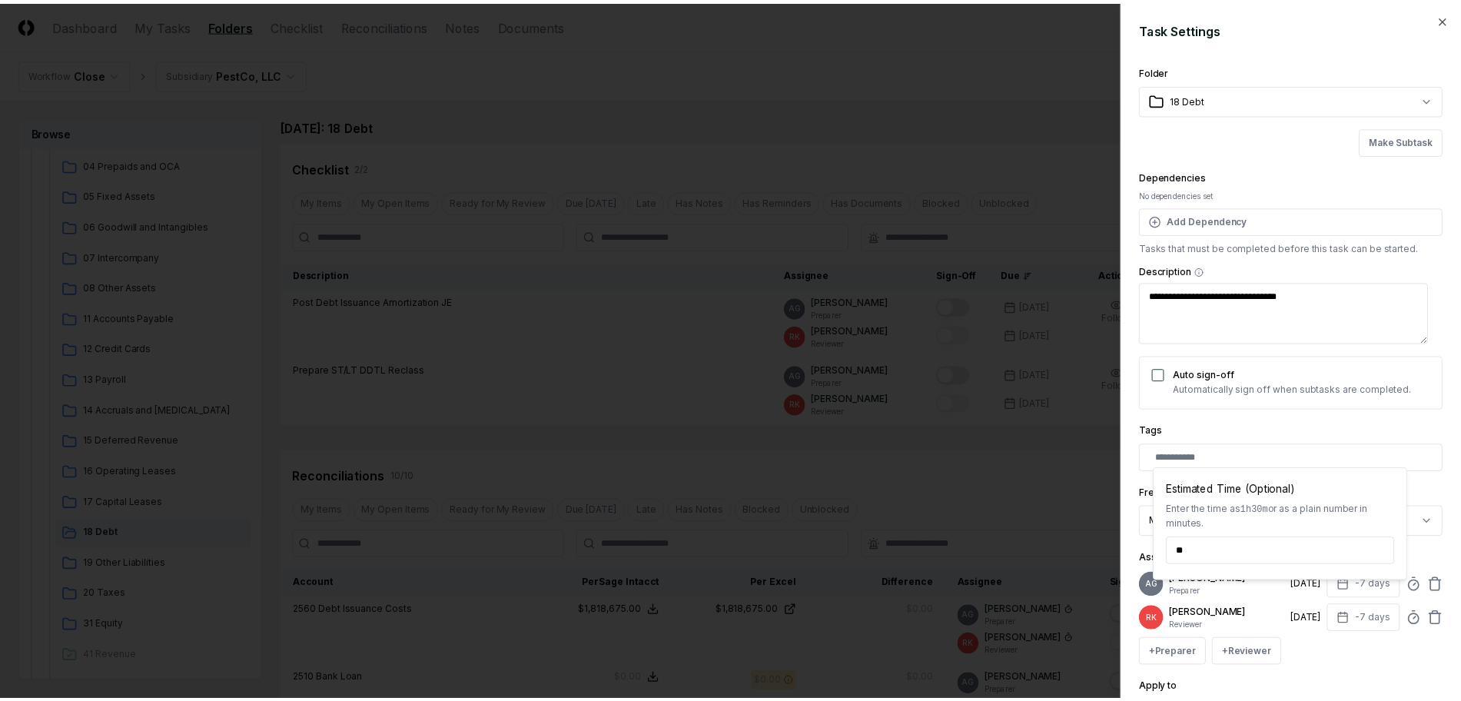
scroll to position [145, 0]
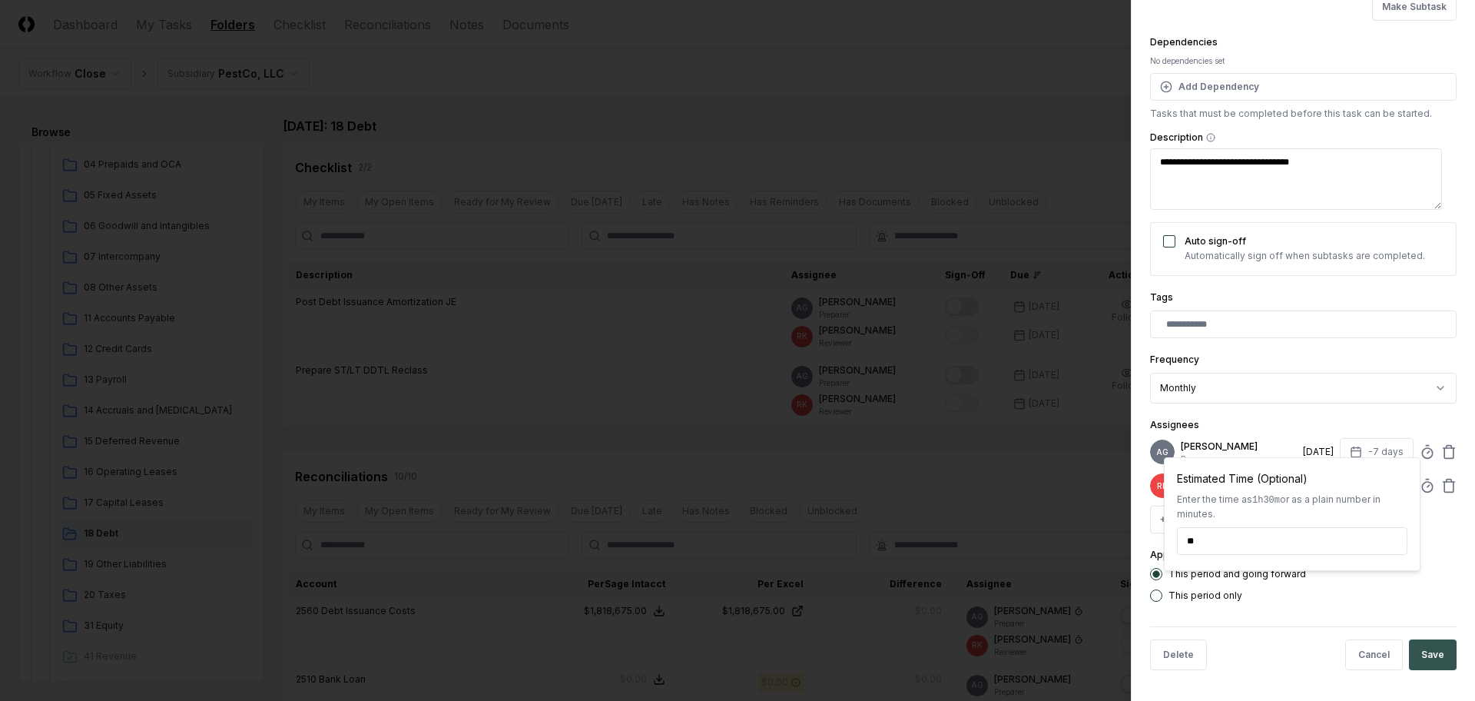
type input "******"
click at [1414, 652] on button "Save" at bounding box center [1433, 654] width 48 height 31
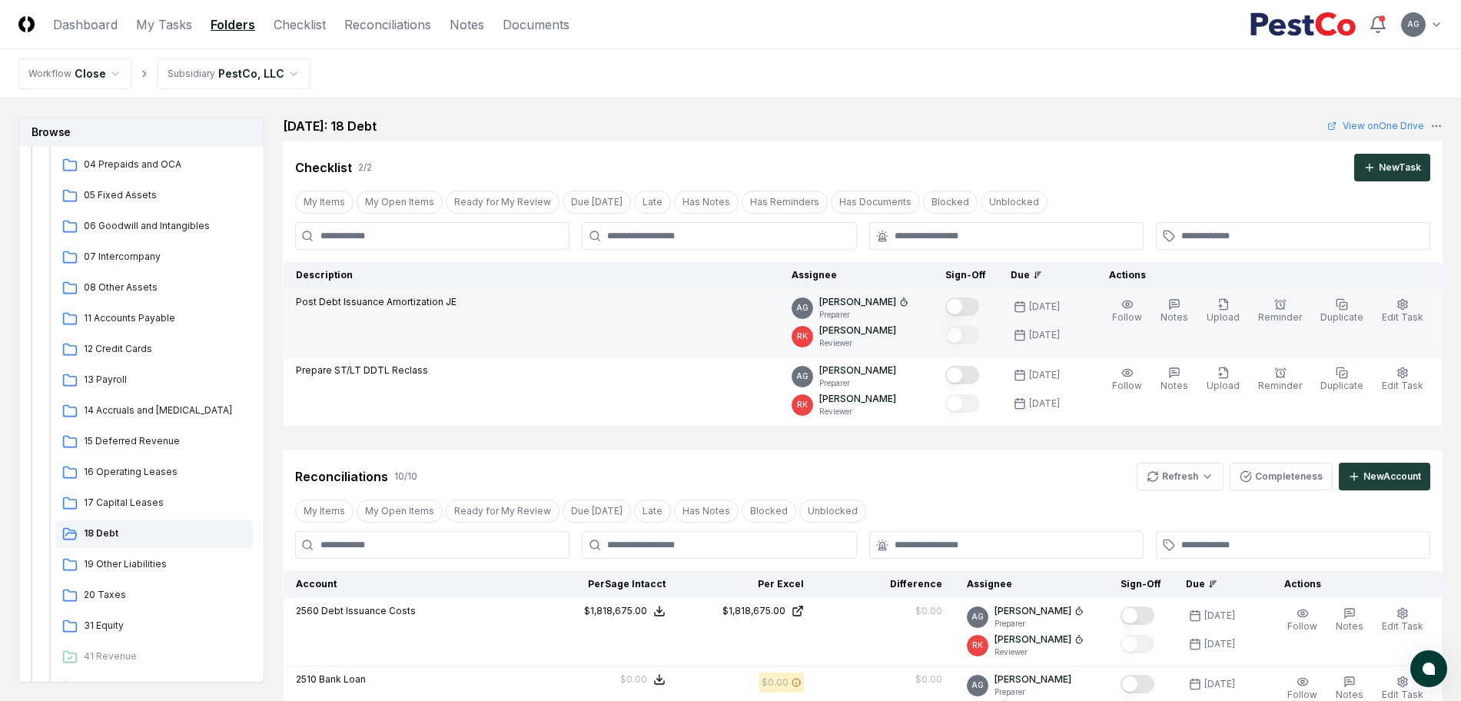
click at [979, 307] on button "Mark complete" at bounding box center [962, 306] width 34 height 18
click at [1227, 309] on icon "button" at bounding box center [1223, 304] width 8 height 10
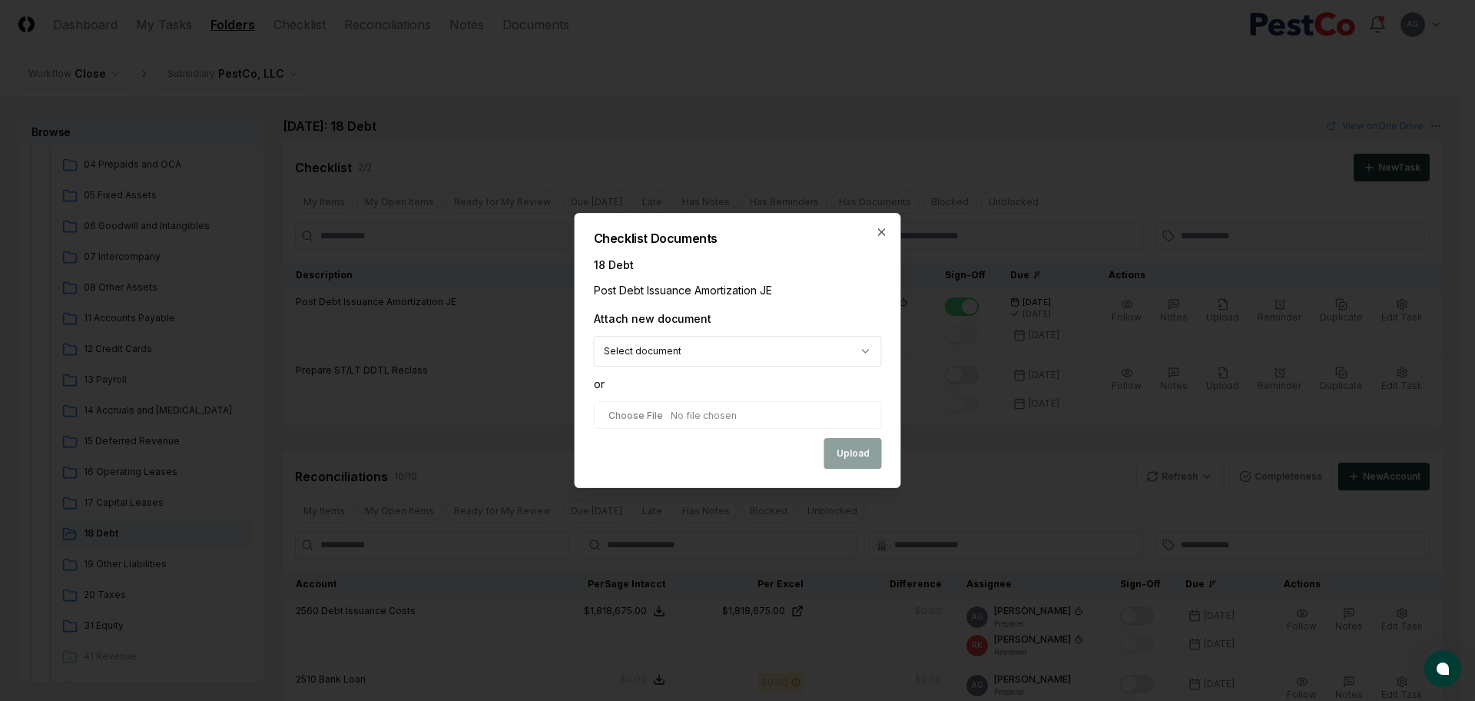
select select "**********"
click at [854, 455] on button "Upload" at bounding box center [853, 455] width 58 height 31
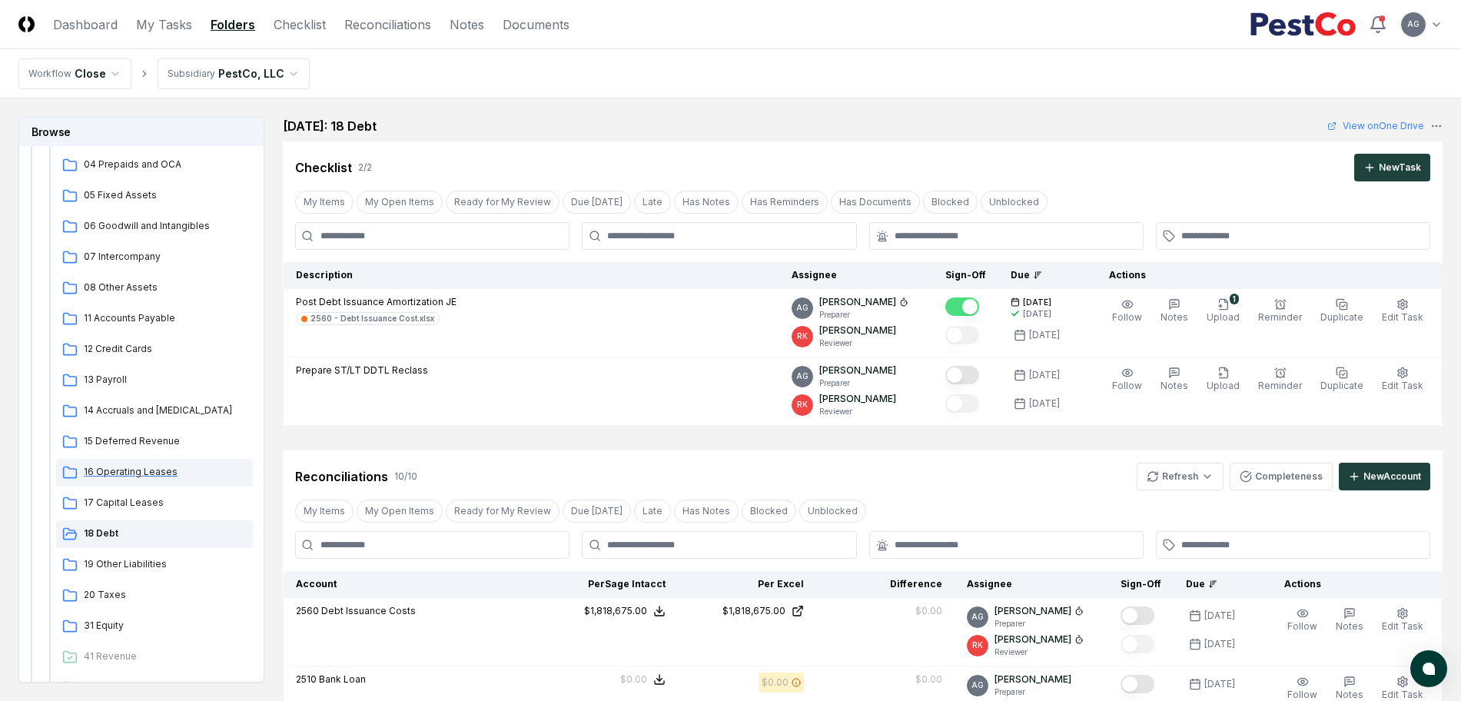
scroll to position [96, 0]
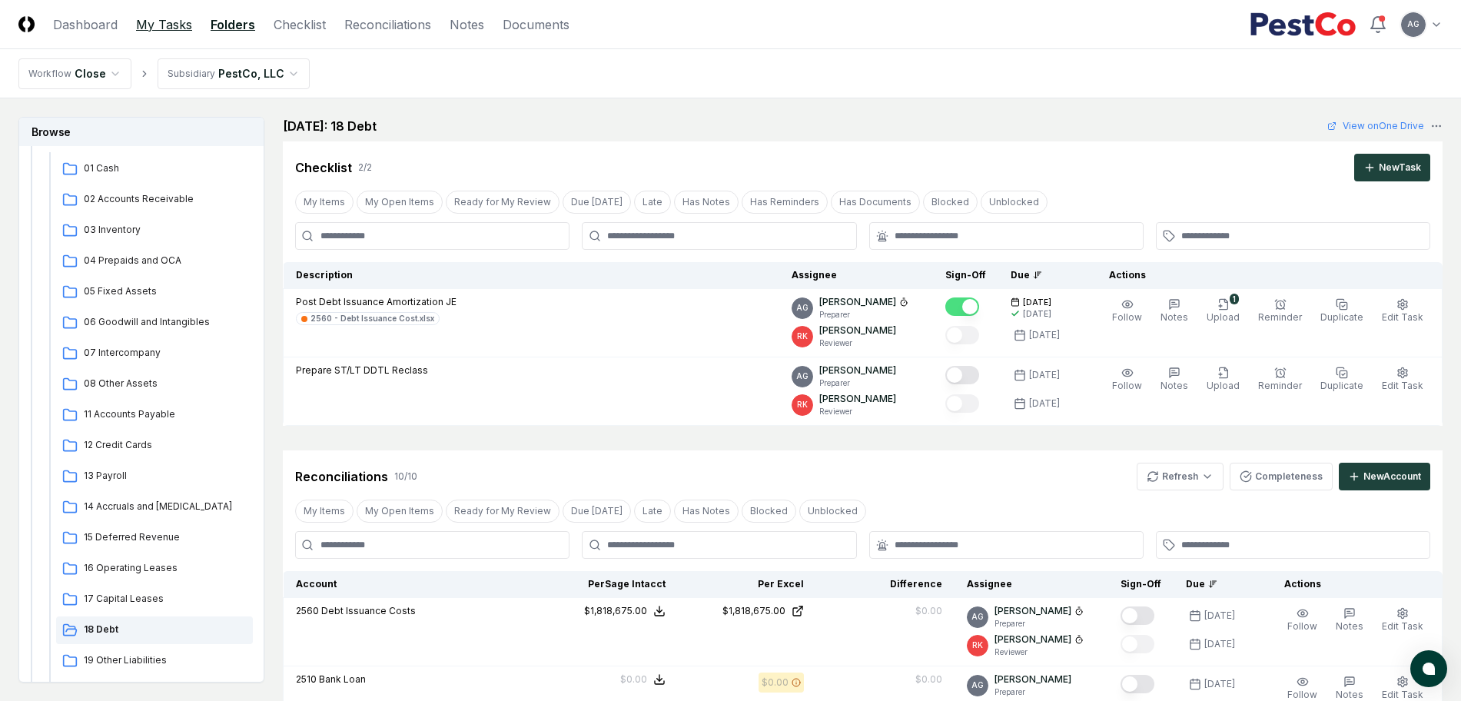
click at [147, 21] on link "My Tasks" at bounding box center [164, 24] width 56 height 18
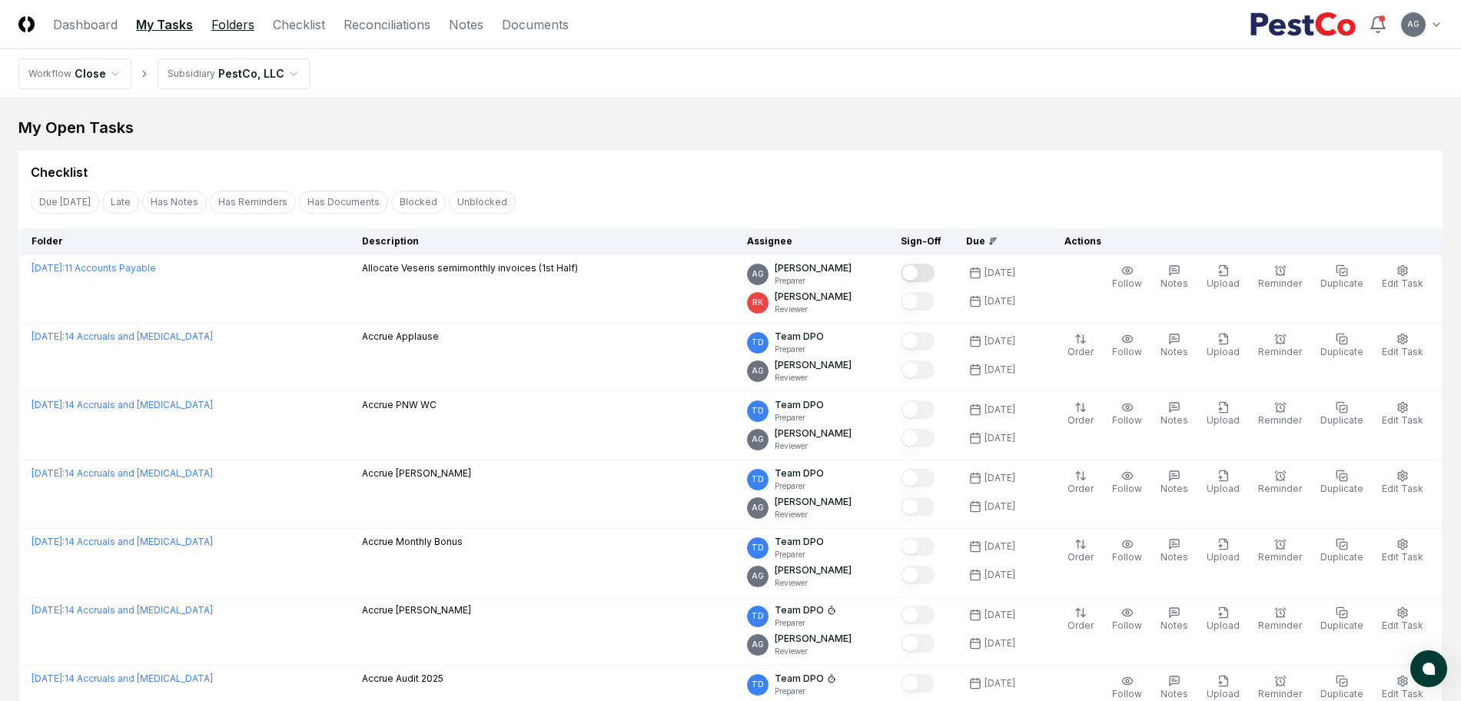
click at [240, 25] on link "Folders" at bounding box center [232, 24] width 43 height 18
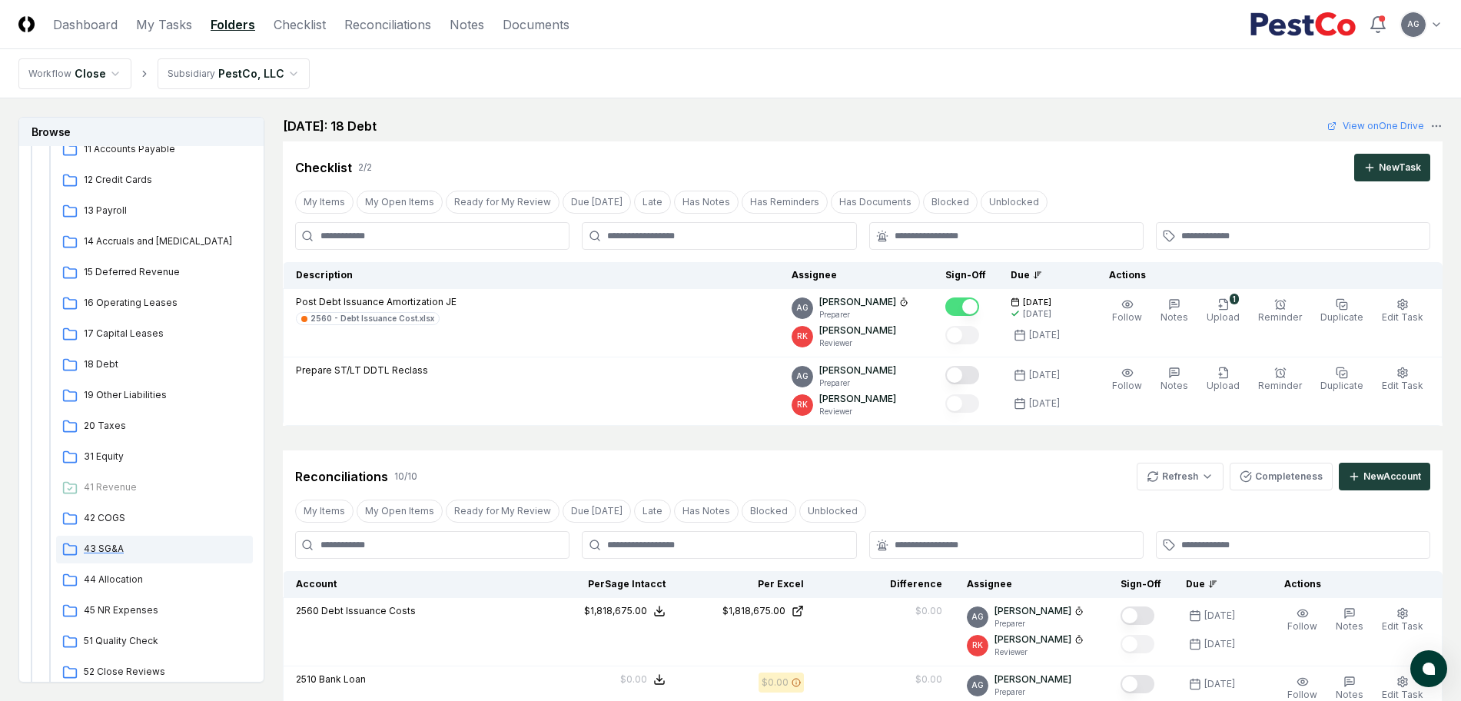
scroll to position [480, 0]
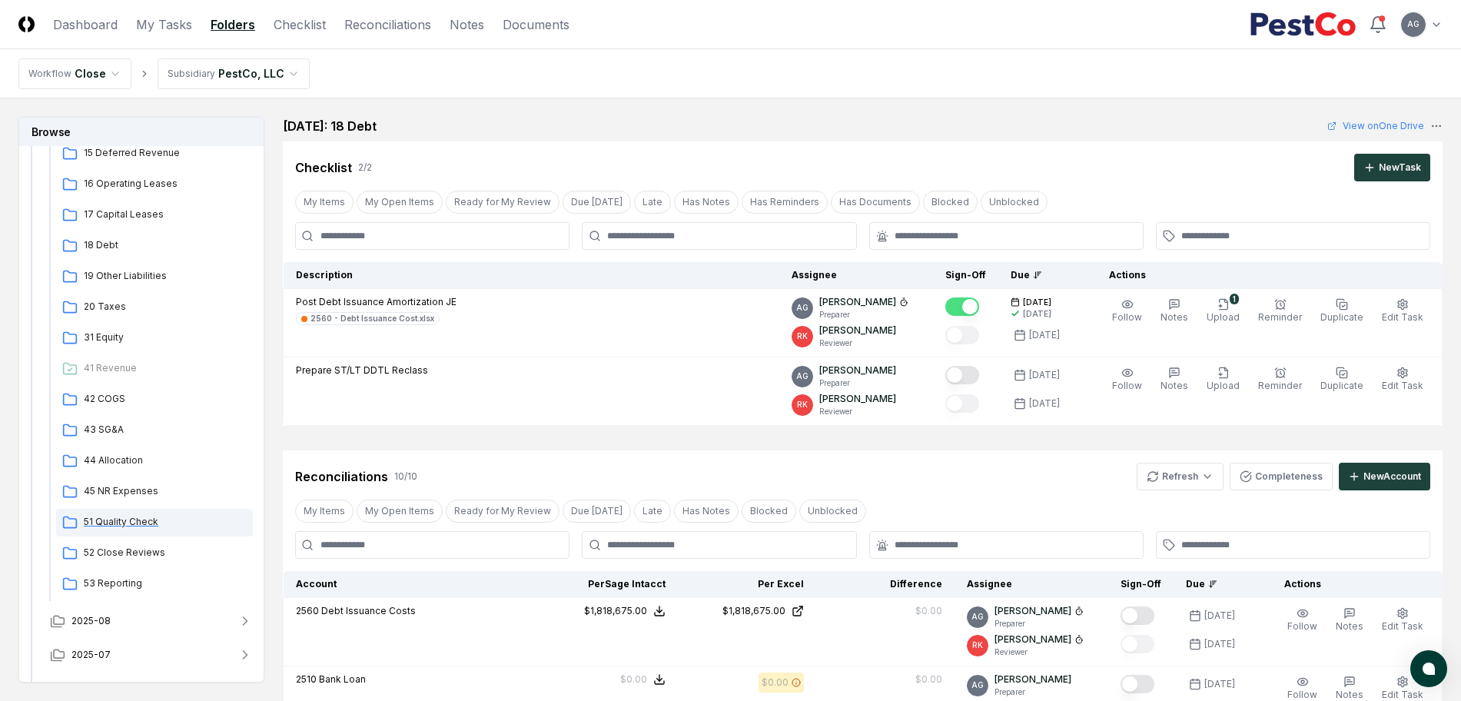
click at [142, 519] on span "51 Quality Check" at bounding box center [165, 522] width 163 height 14
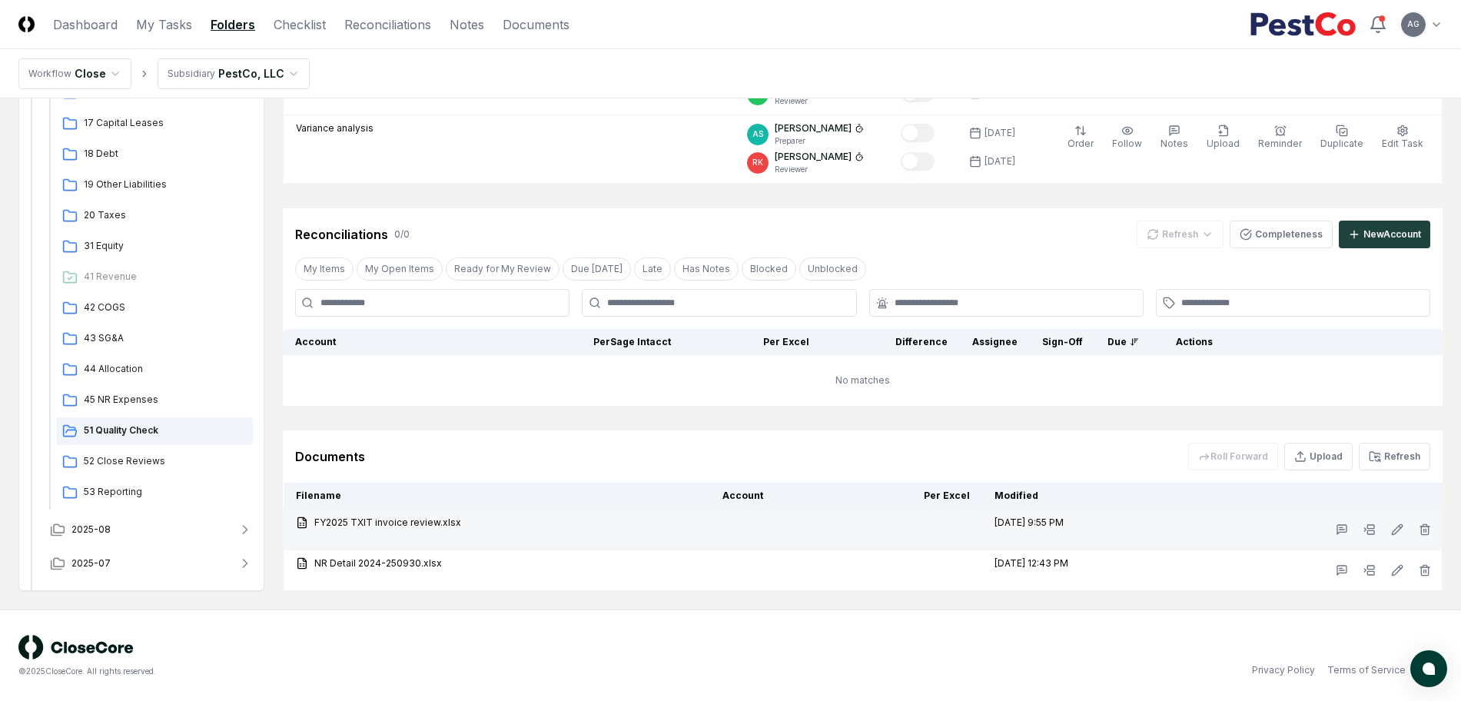
scroll to position [1269, 0]
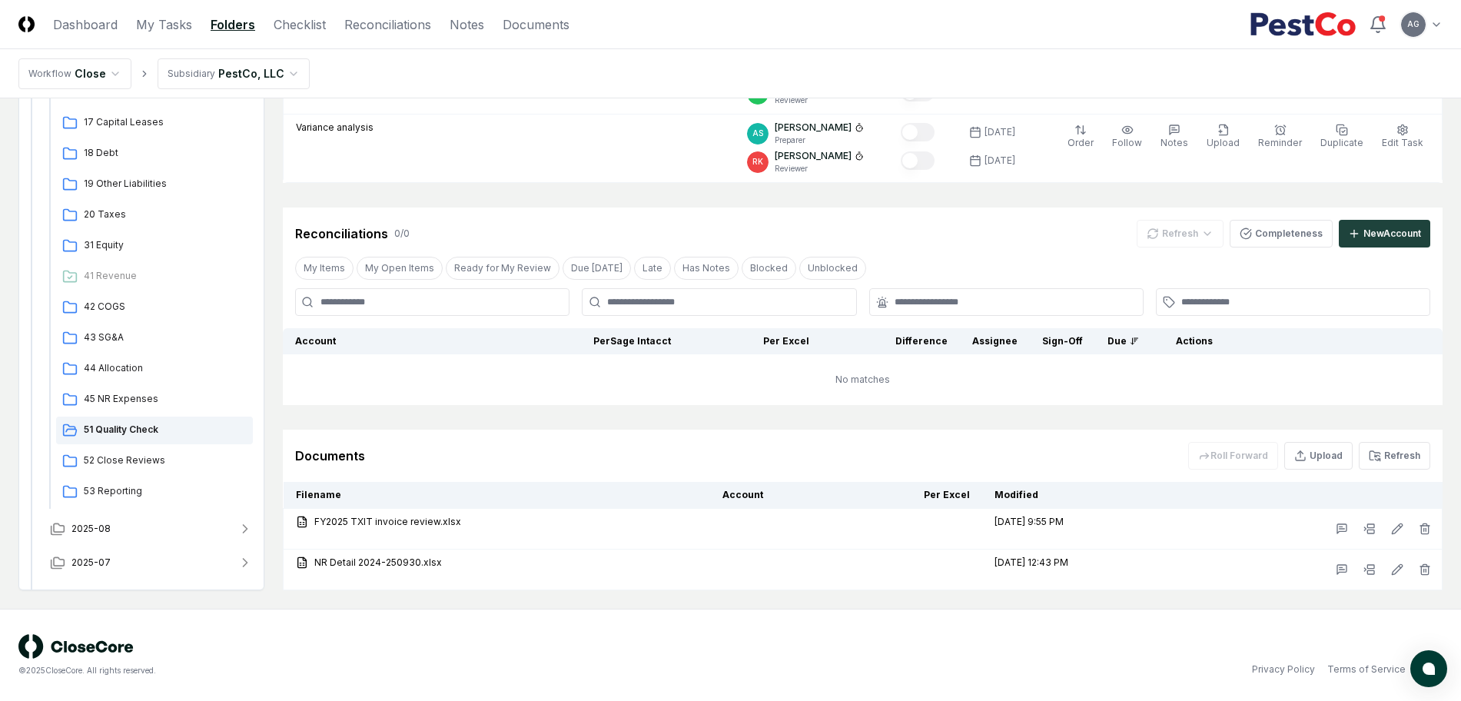
click at [1405, 453] on button "Refresh" at bounding box center [1393, 456] width 71 height 28
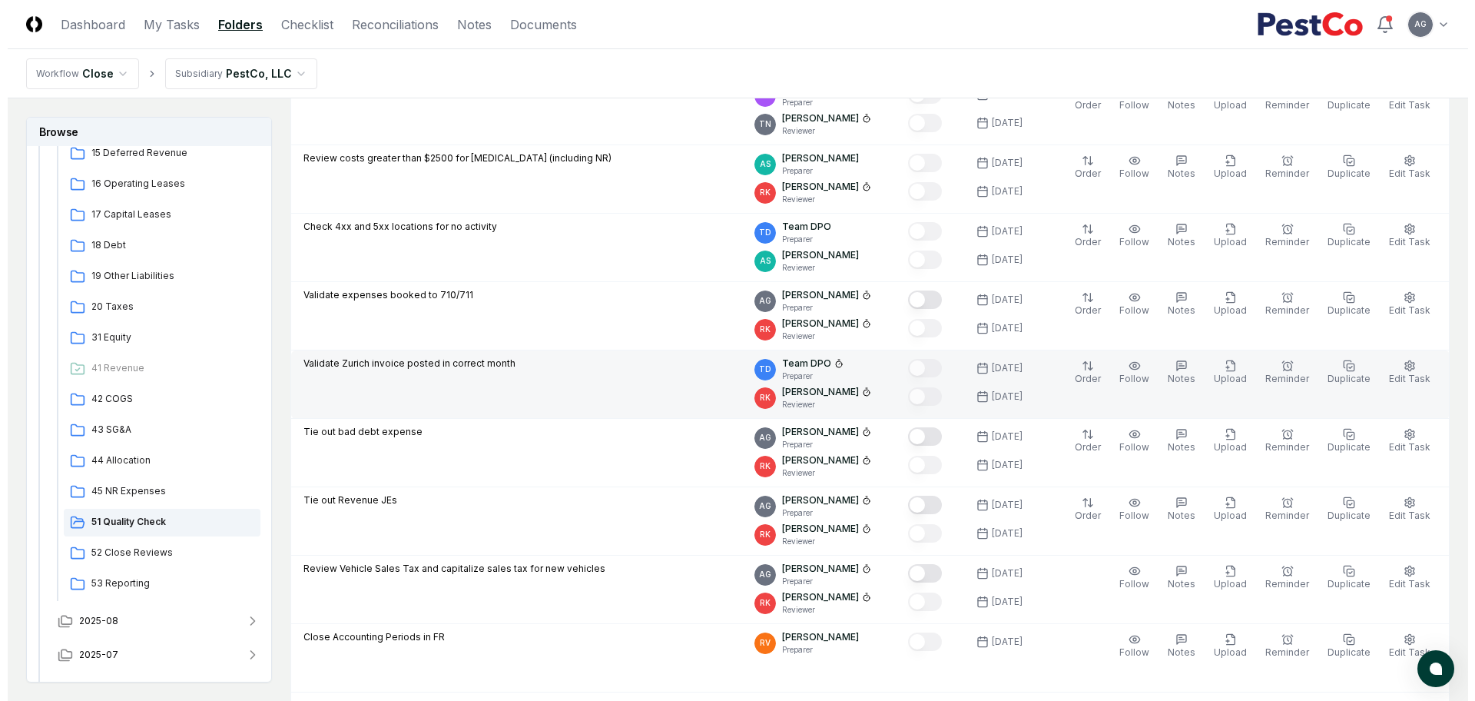
scroll to position [212, 0]
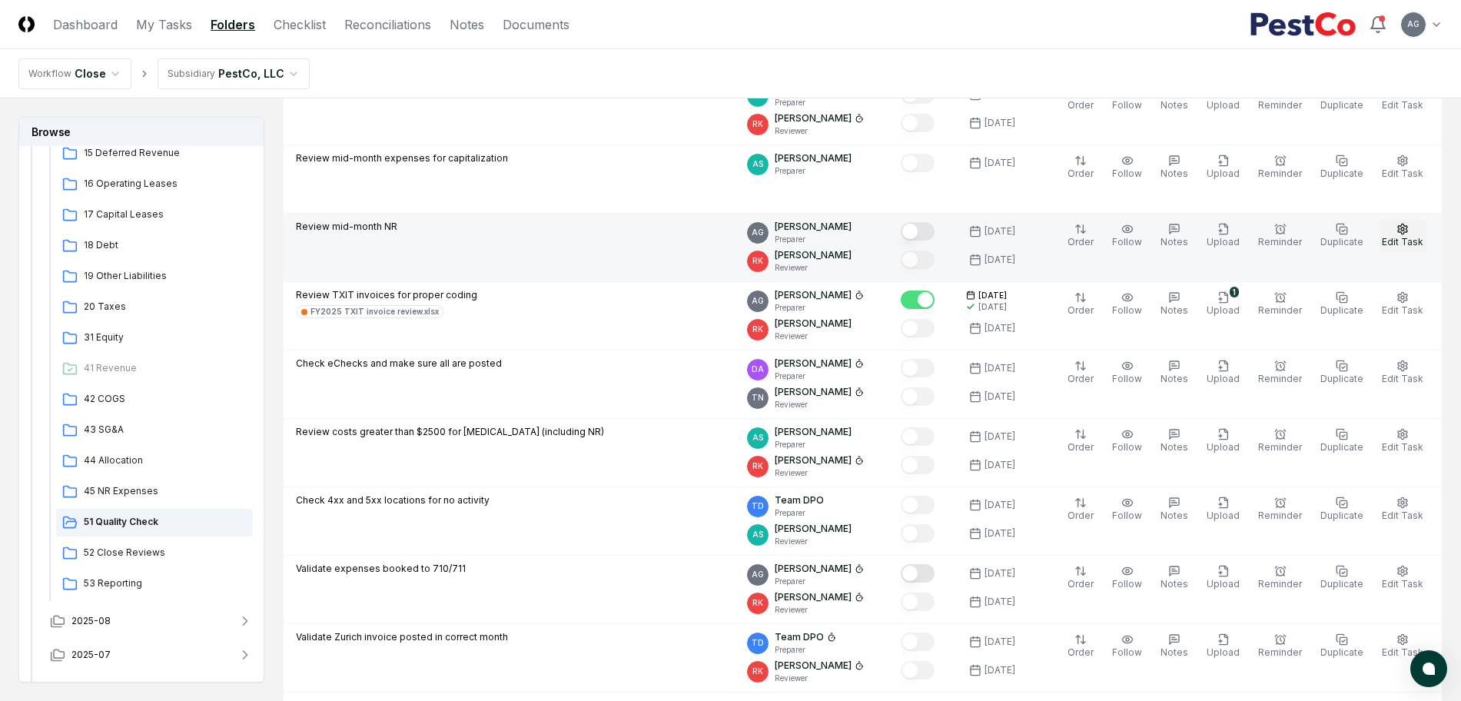
click at [1419, 236] on span "Edit Task" at bounding box center [1402, 242] width 41 height 12
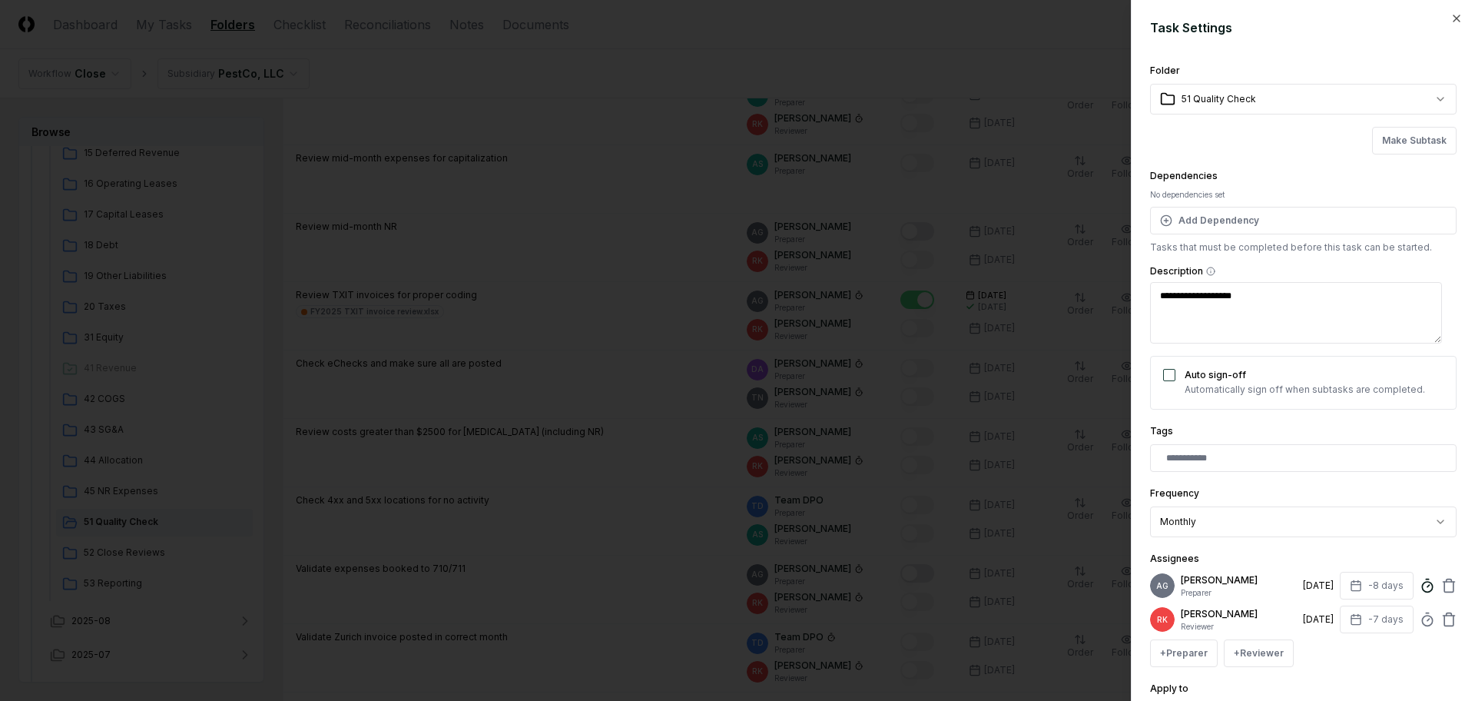
click at [1420, 593] on icon at bounding box center [1427, 585] width 15 height 15
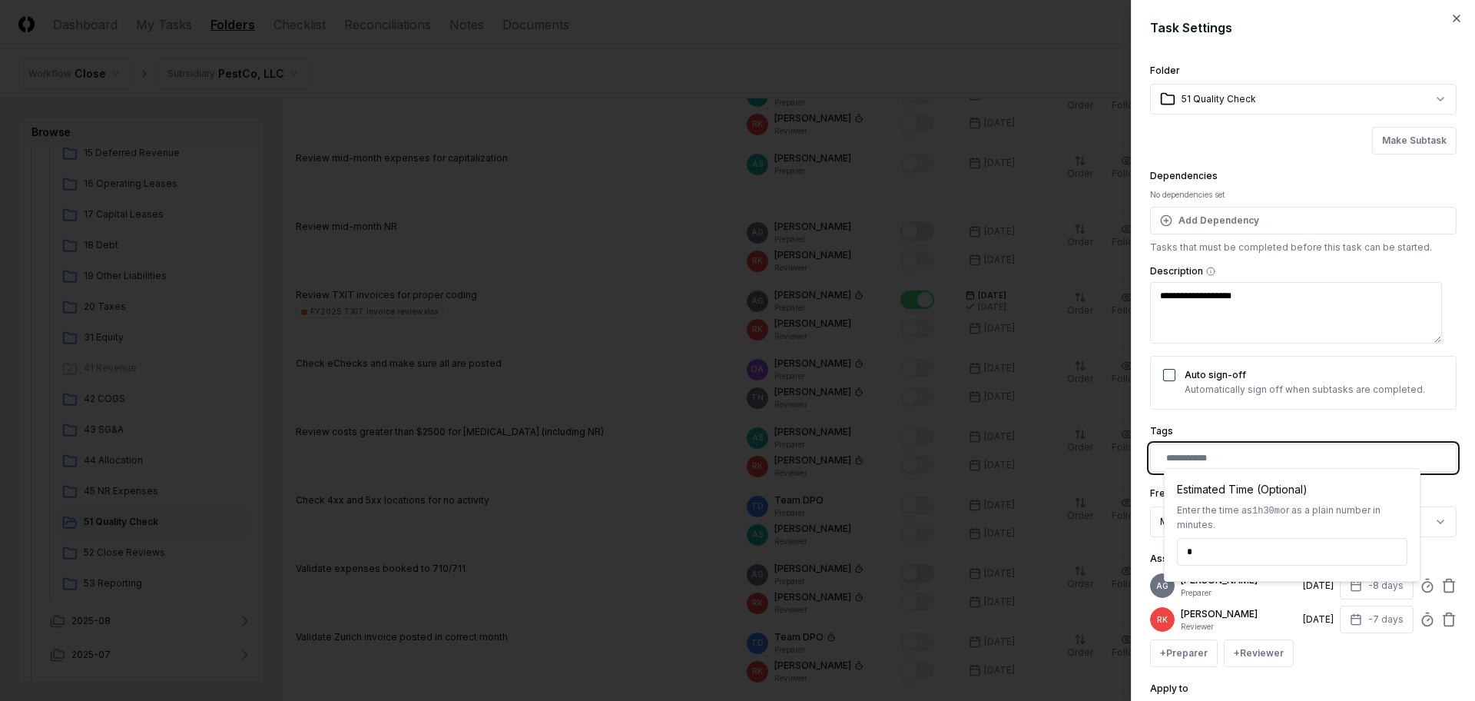
type input "*****"
click at [1329, 456] on input "text" at bounding box center [1306, 458] width 280 height 14
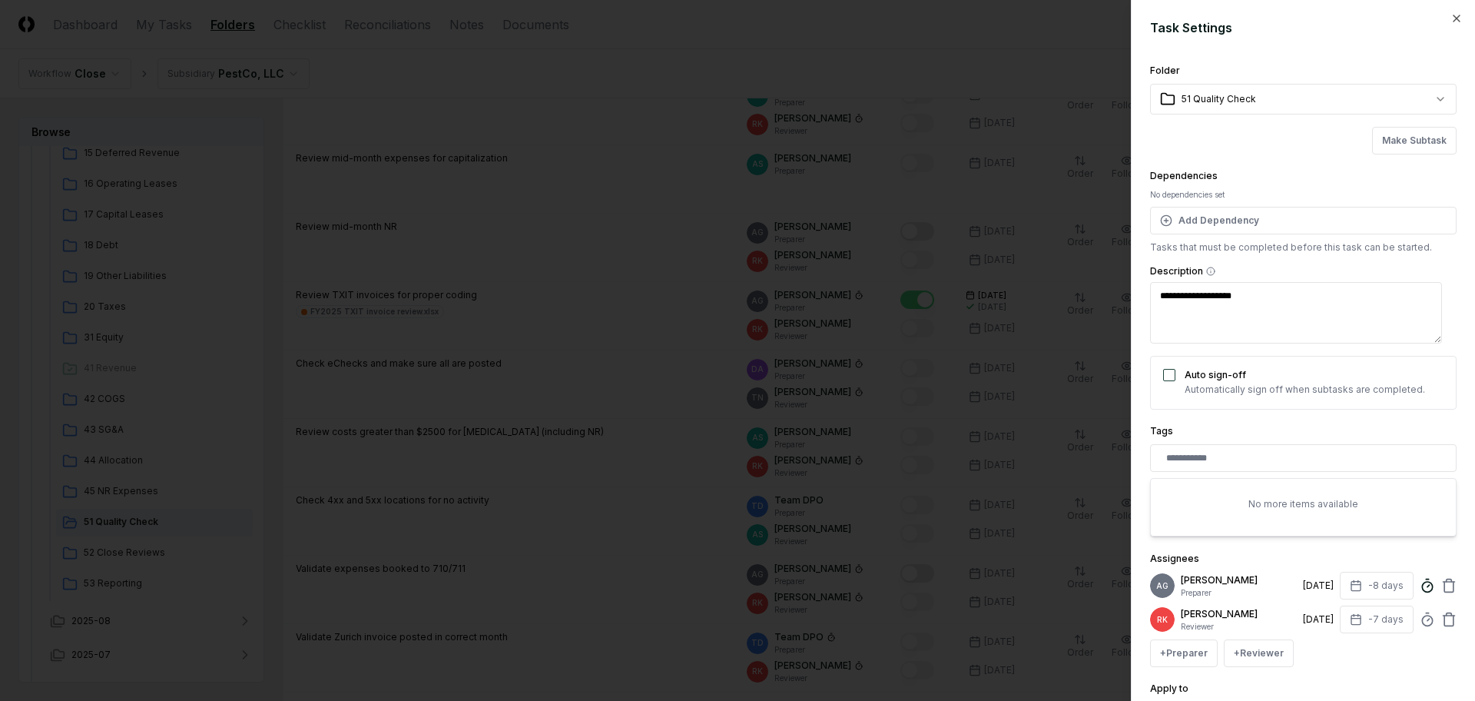
click at [1420, 593] on icon at bounding box center [1427, 585] width 15 height 15
type input "*****"
click at [1435, 485] on div "**********" at bounding box center [1303, 510] width 307 height 53
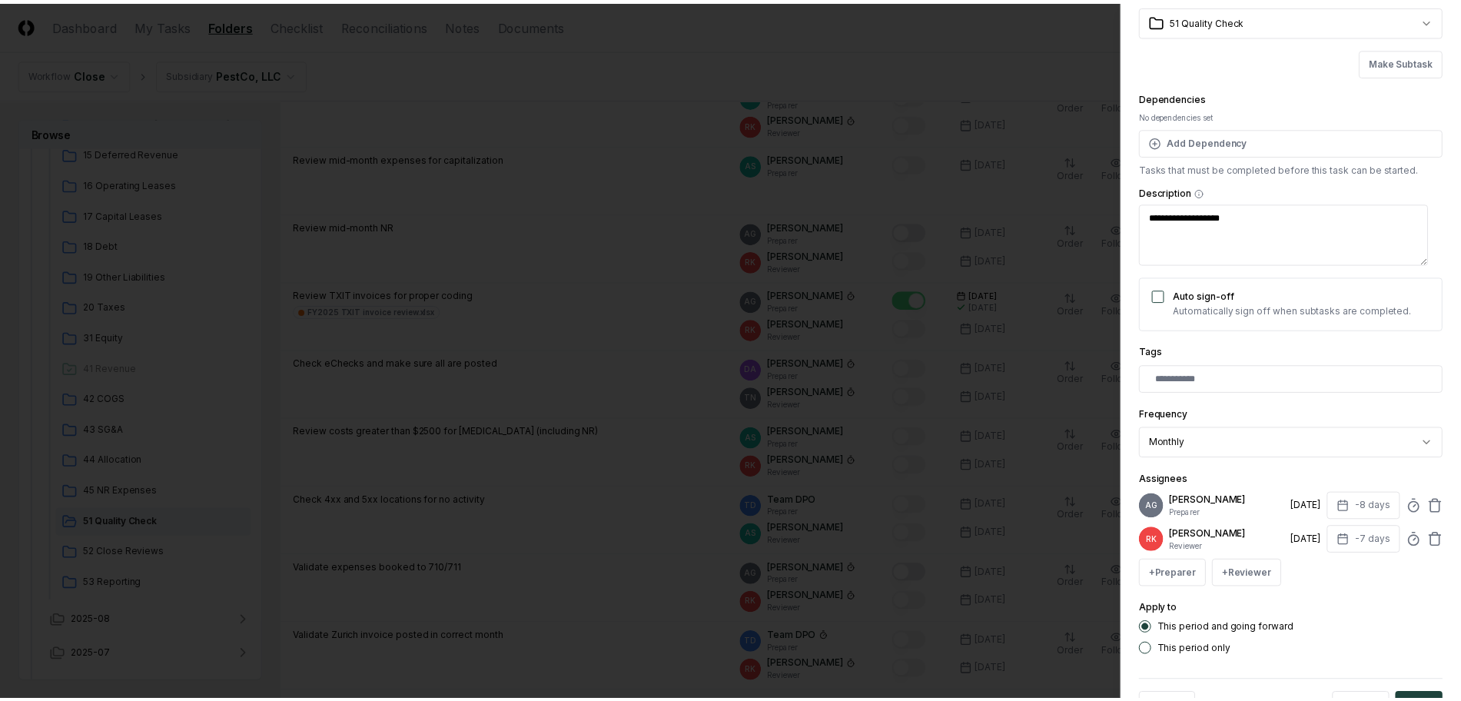
scroll to position [145, 0]
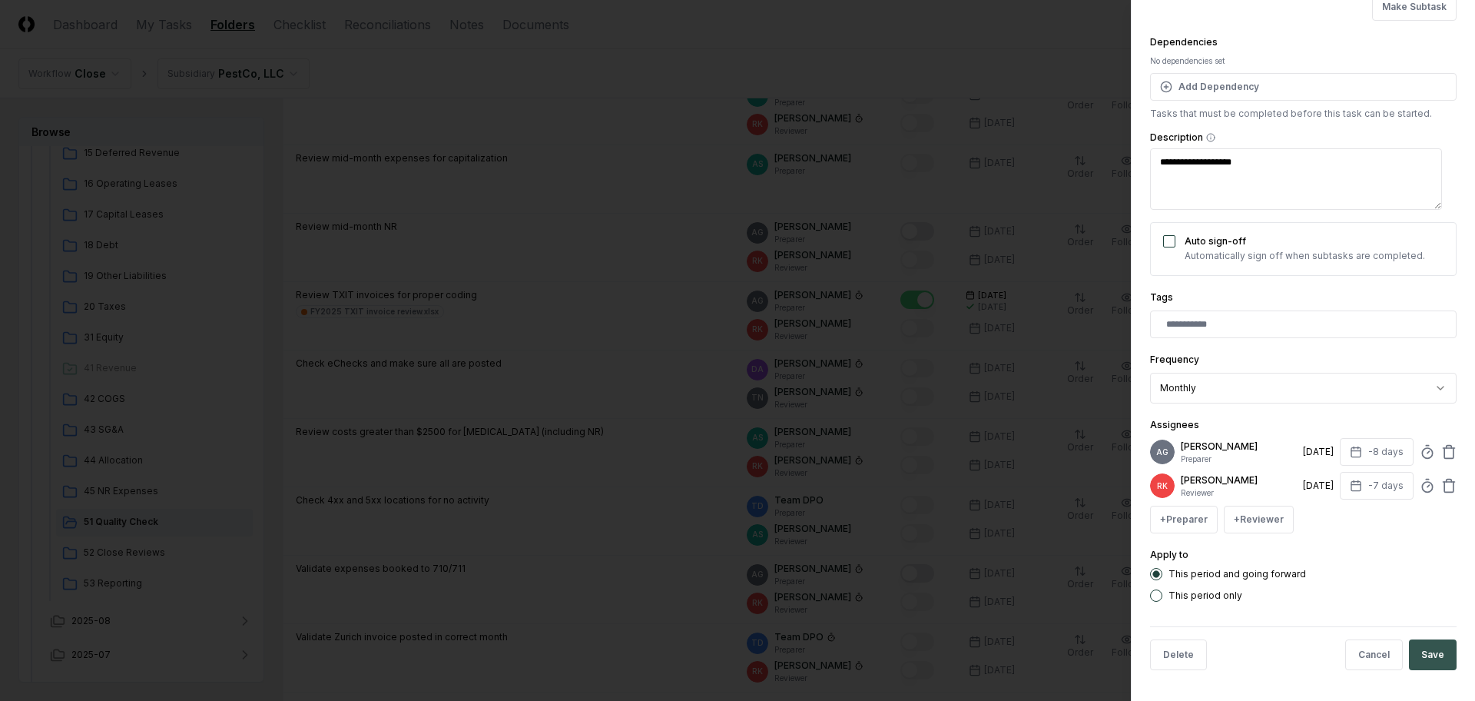
click at [1411, 647] on button "Save" at bounding box center [1433, 654] width 48 height 31
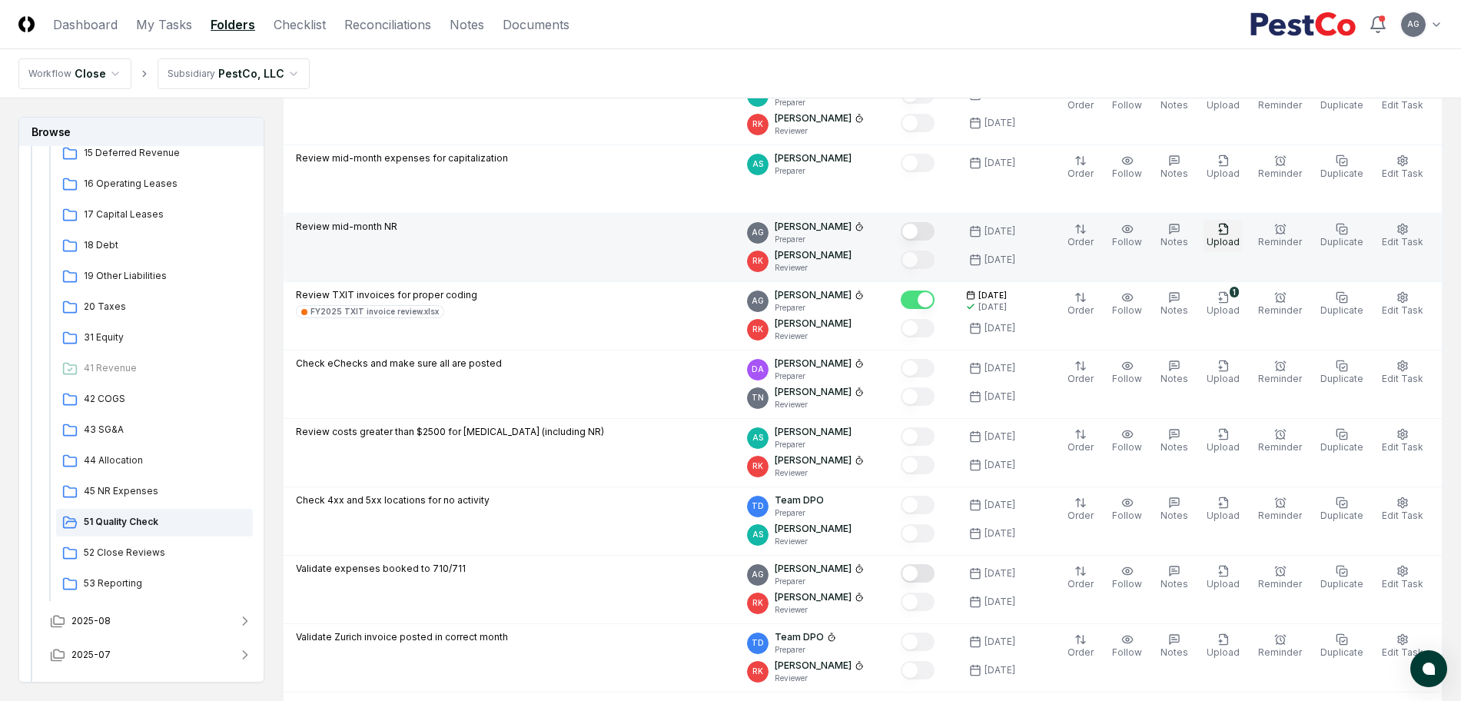
click at [1221, 233] on button "Upload" at bounding box center [1222, 236] width 39 height 32
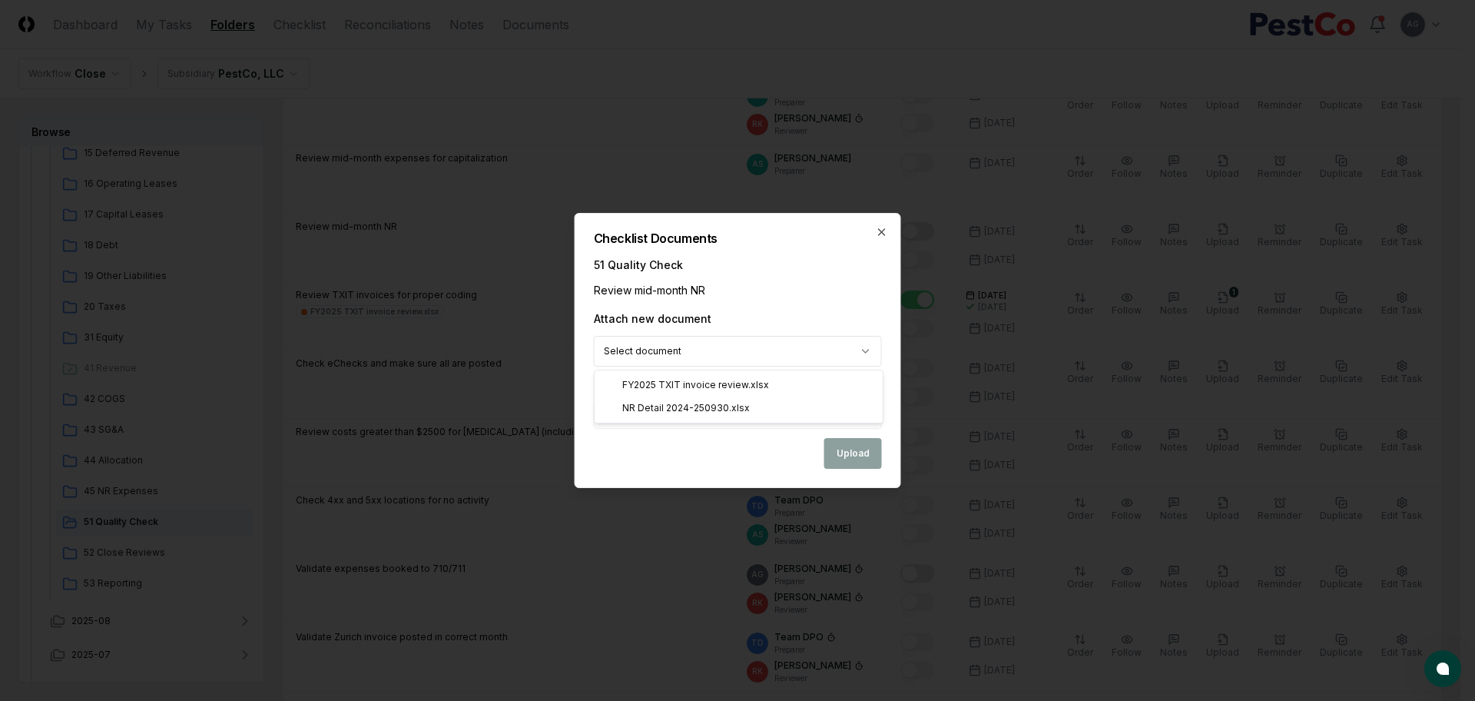
select select "**********"
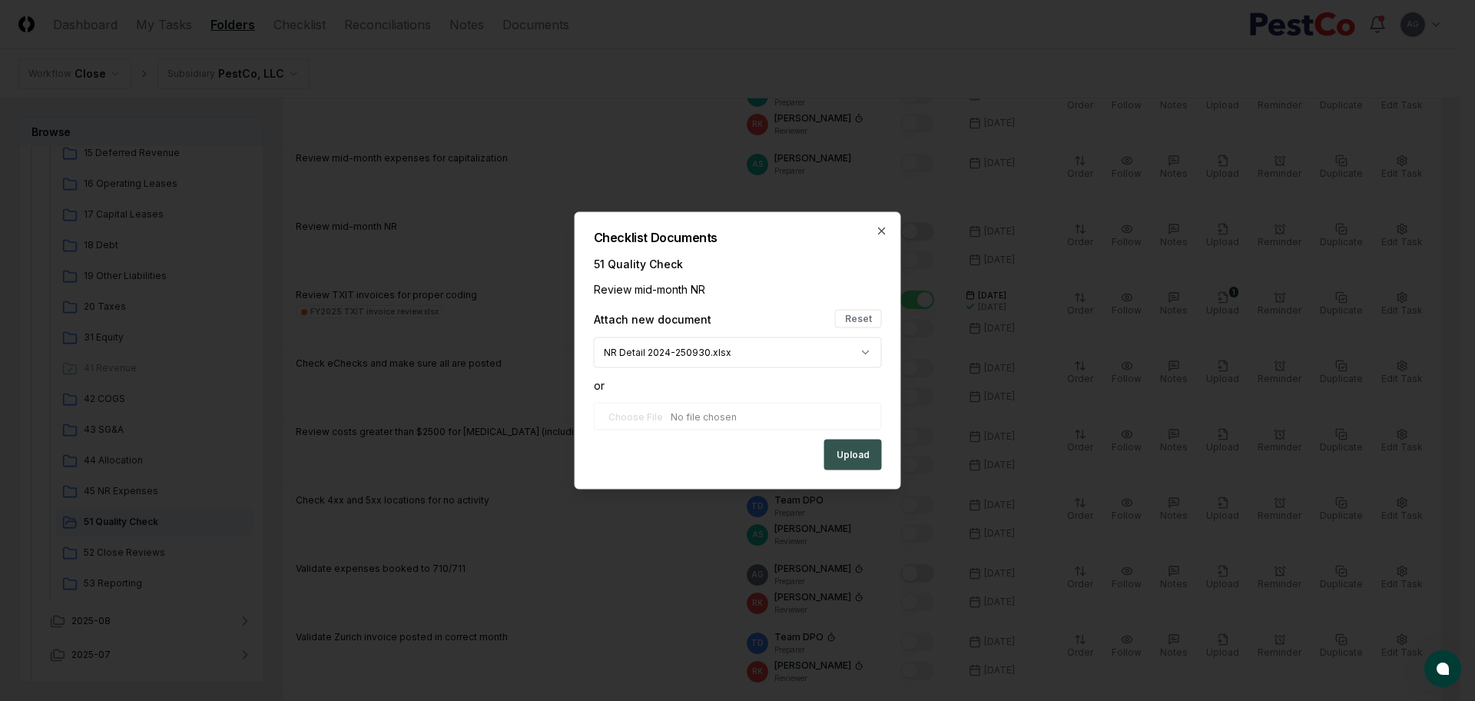
click at [855, 451] on button "Upload" at bounding box center [853, 455] width 58 height 31
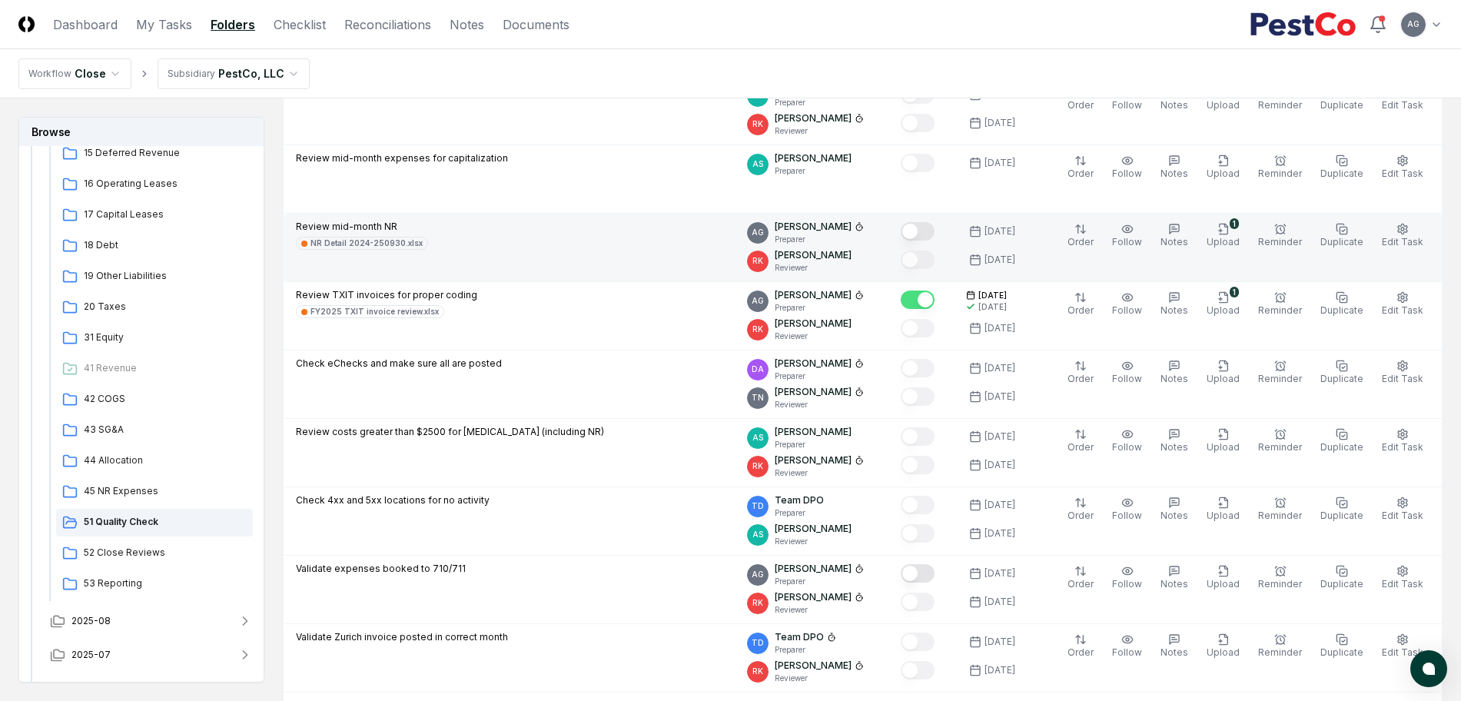
click at [934, 226] on button "Mark complete" at bounding box center [918, 231] width 34 height 18
